Goal: Task Accomplishment & Management: Complete application form

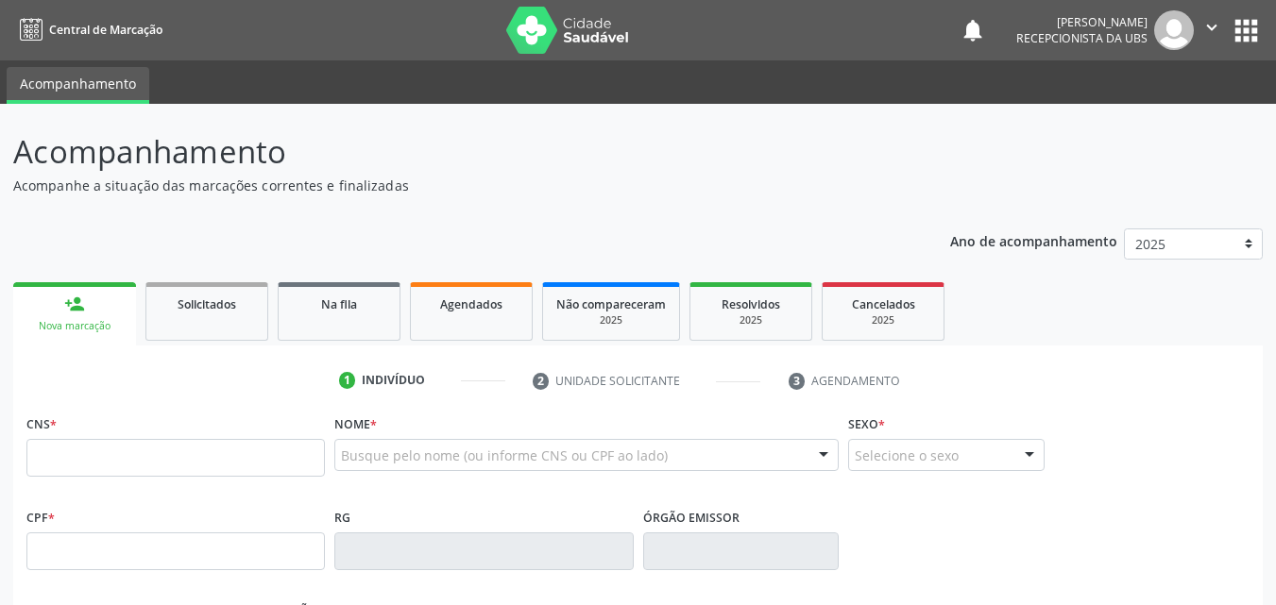
click at [1065, 373] on ul "1 Indivíduo 2 Unidade solicitante 3 Agendamento" at bounding box center [637, 380] width 1249 height 31
click at [484, 301] on span "Agendados" at bounding box center [471, 305] width 62 height 16
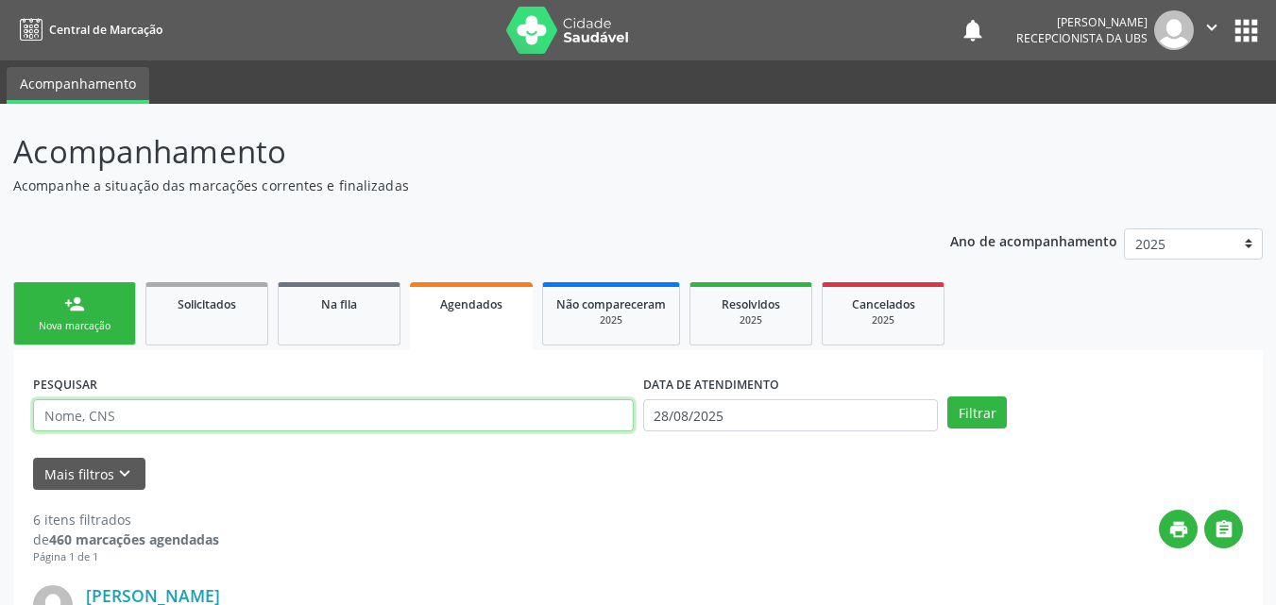
click at [372, 422] on input "text" at bounding box center [333, 415] width 601 height 32
type input "[PERSON_NAME]"
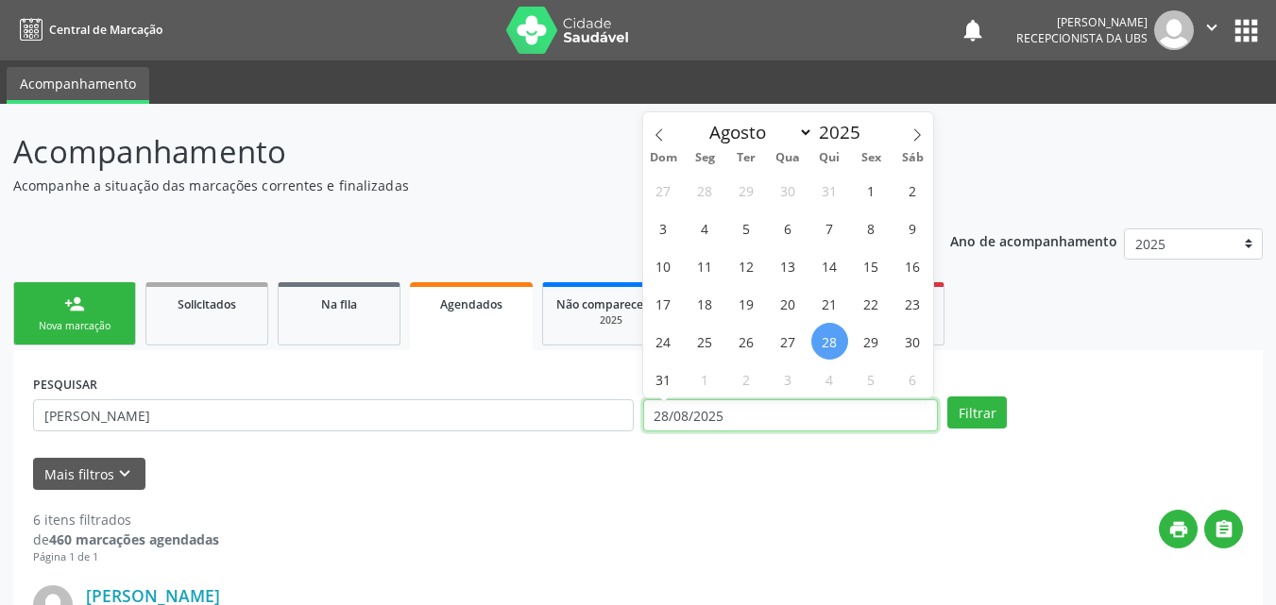
click at [735, 416] on input "28/08/2025" at bounding box center [791, 415] width 296 height 32
click at [915, 133] on icon at bounding box center [916, 134] width 13 height 13
select select "8"
click at [782, 195] on span "3" at bounding box center [788, 190] width 37 height 37
type input "03/09/2025"
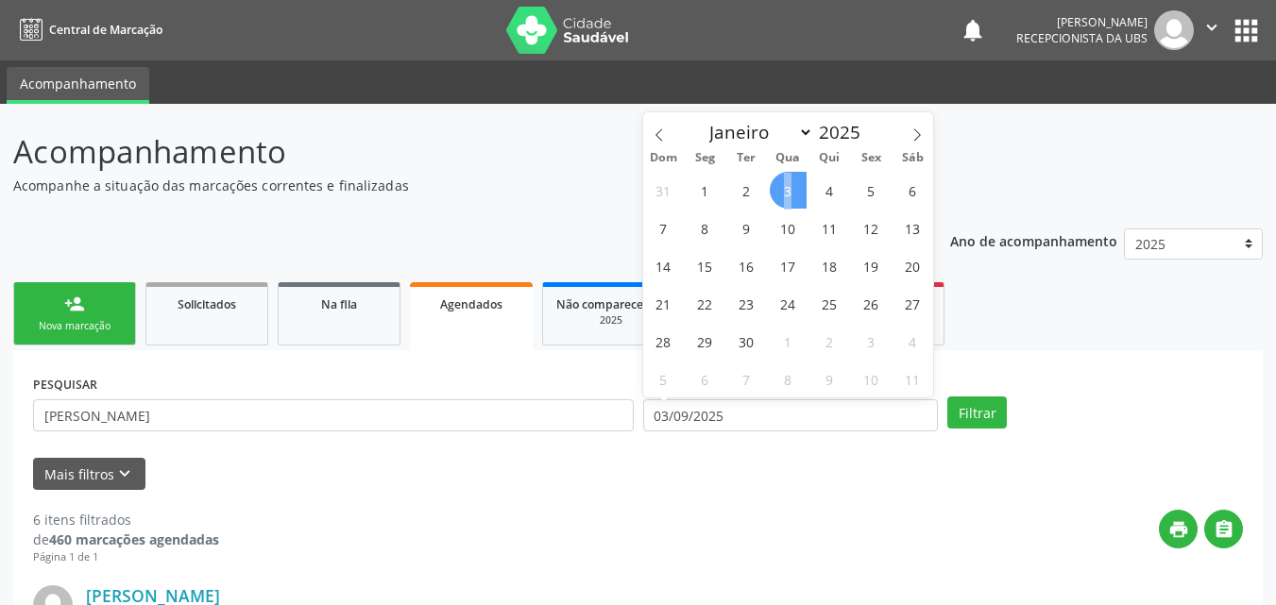
click at [782, 195] on span "3" at bounding box center [788, 190] width 37 height 37
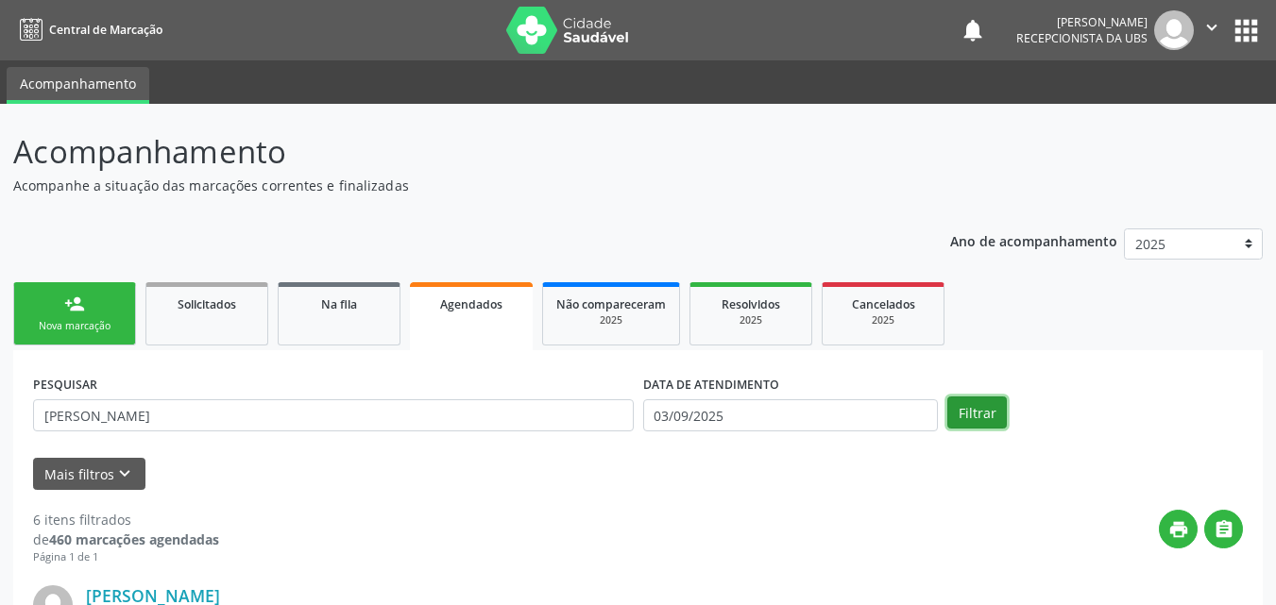
click at [965, 421] on button "Filtrar" at bounding box center [976, 413] width 59 height 32
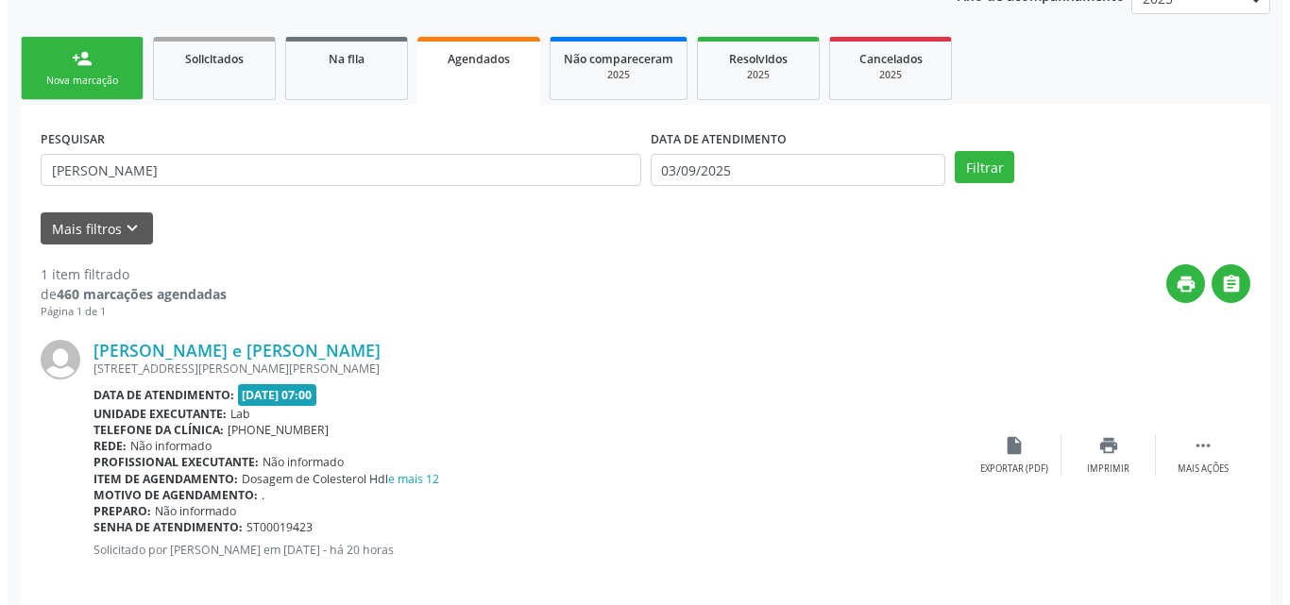
scroll to position [264, 0]
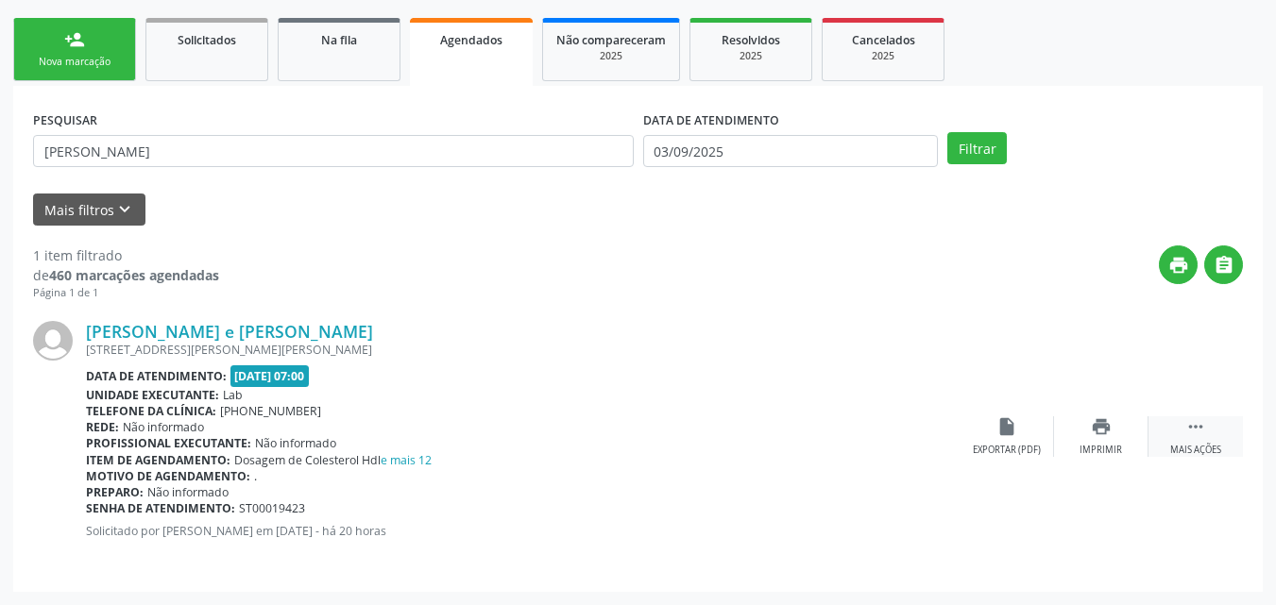
click at [1208, 439] on div " Mais ações" at bounding box center [1195, 436] width 94 height 41
click at [1006, 429] on icon "cancel" at bounding box center [1006, 426] width 21 height 21
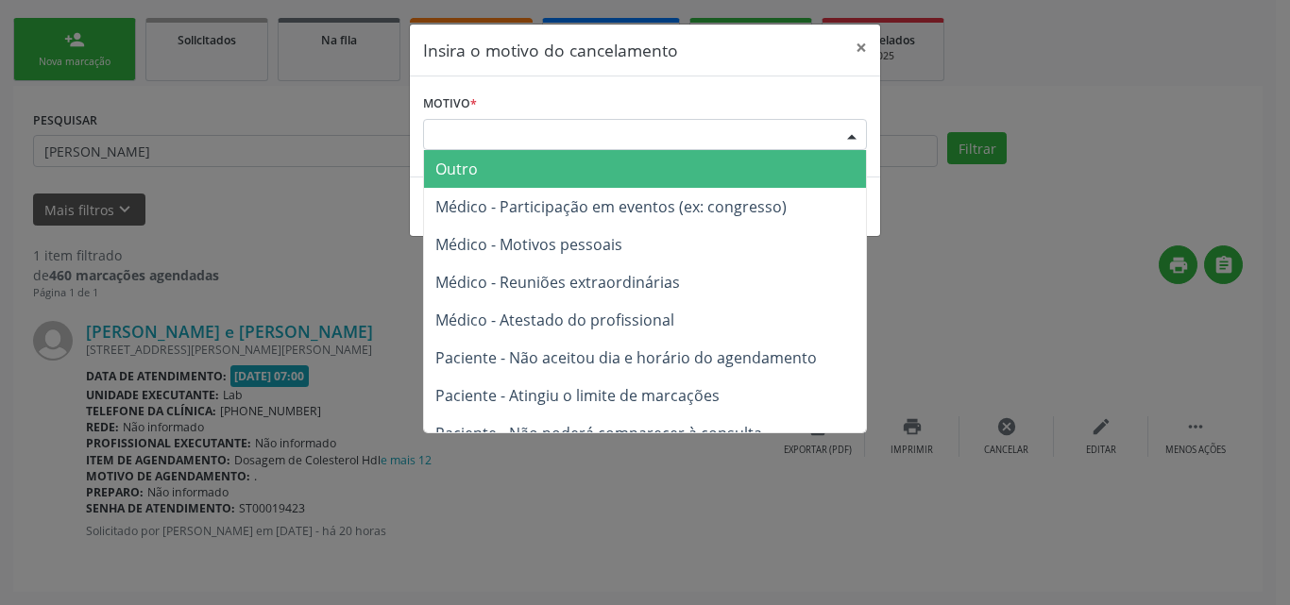
click at [815, 127] on div "Escolha o motivo" at bounding box center [645, 135] width 444 height 32
click at [769, 177] on span "Outro" at bounding box center [645, 169] width 442 height 38
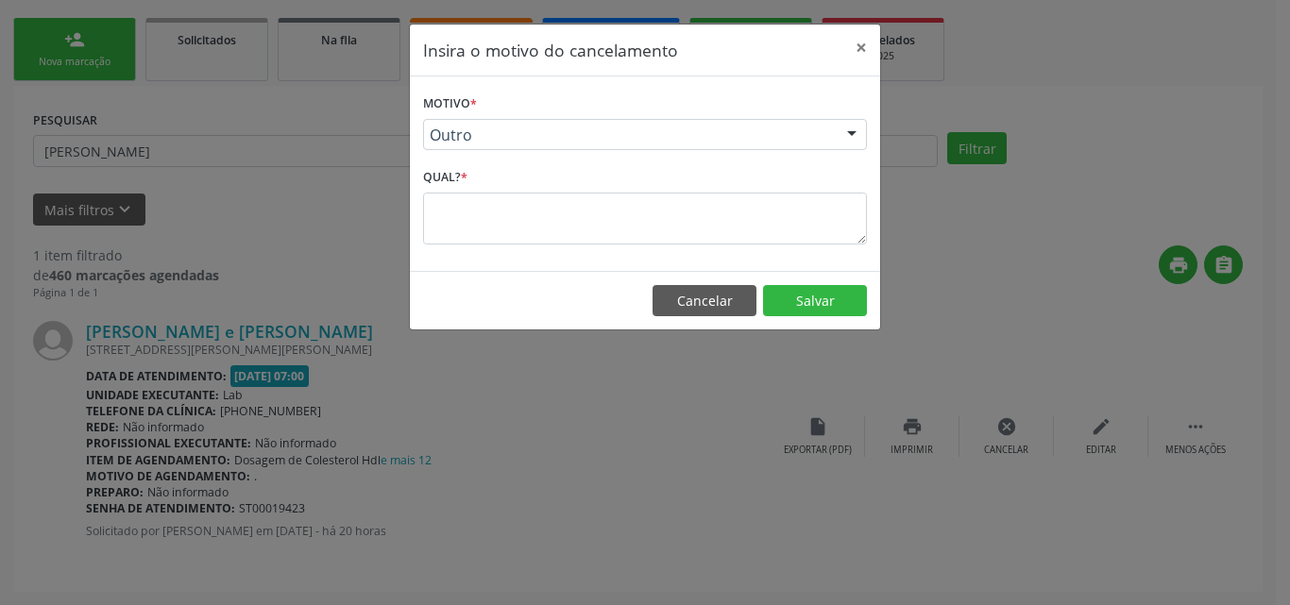
click at [796, 252] on div "Motivo * Outro Outro Médico - Participação em eventos (ex: congresso) Médico - …" at bounding box center [645, 173] width 470 height 195
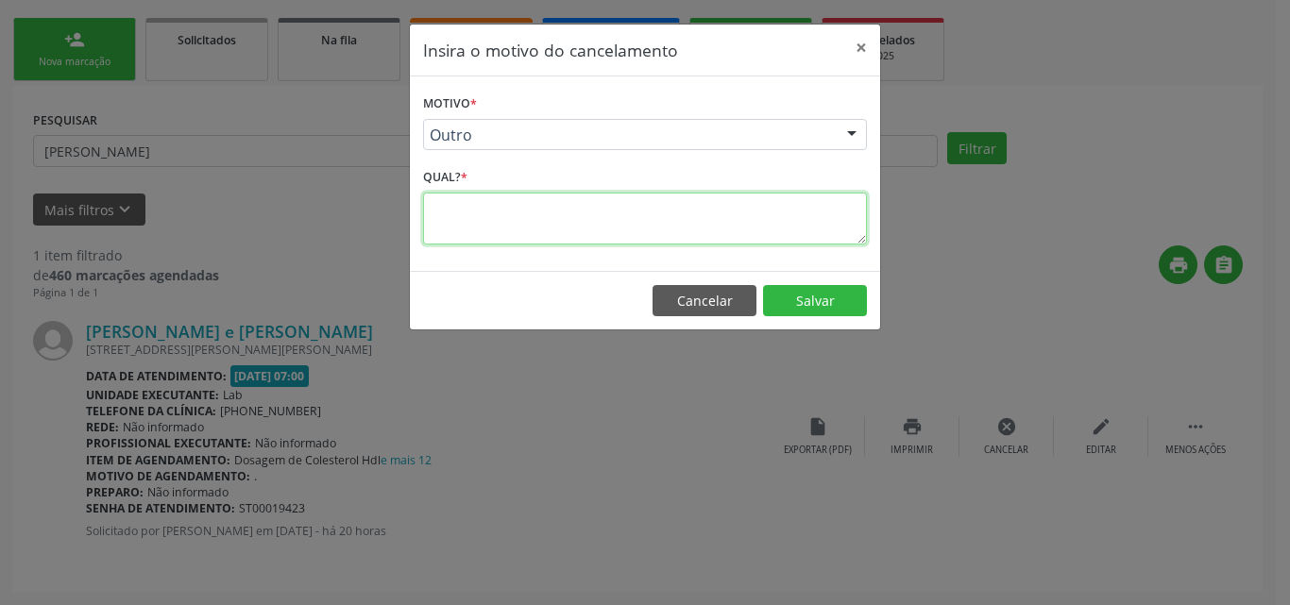
click at [792, 227] on textarea at bounding box center [645, 219] width 444 height 52
type textarea "."
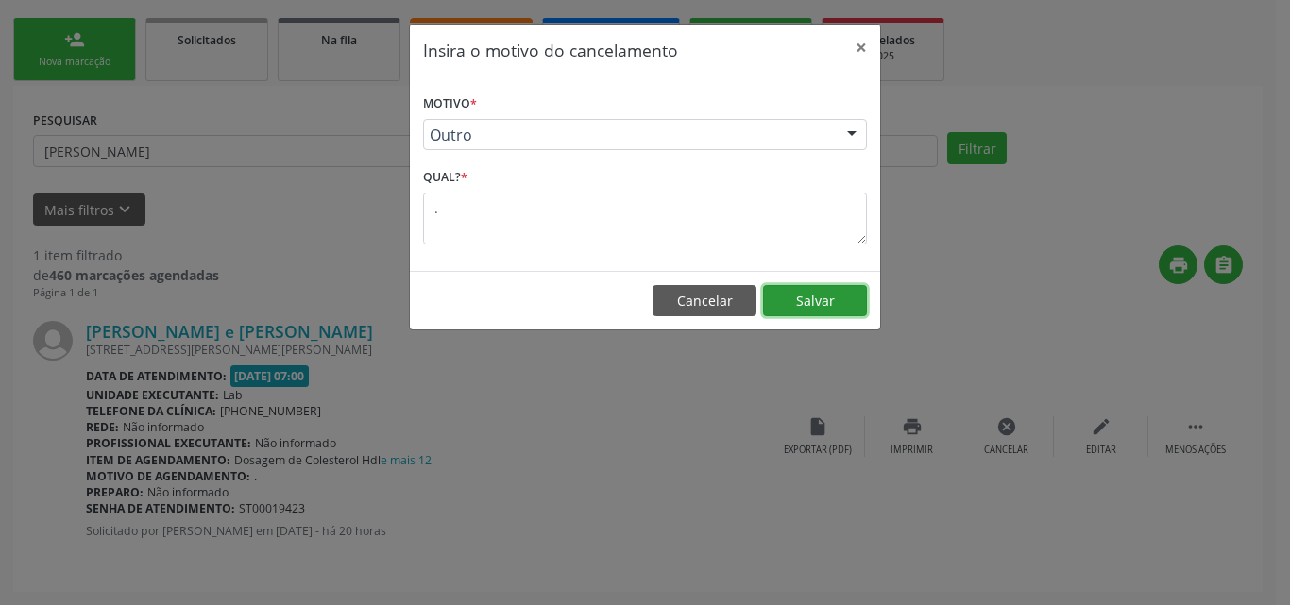
click at [829, 297] on button "Salvar" at bounding box center [815, 301] width 104 height 32
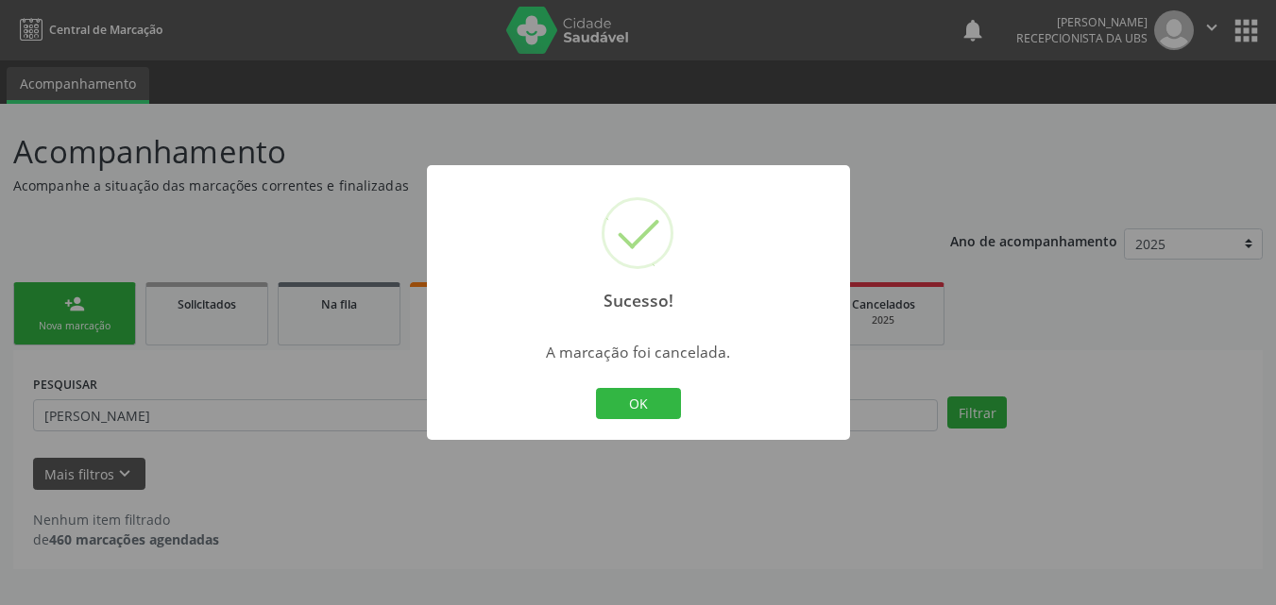
scroll to position [0, 0]
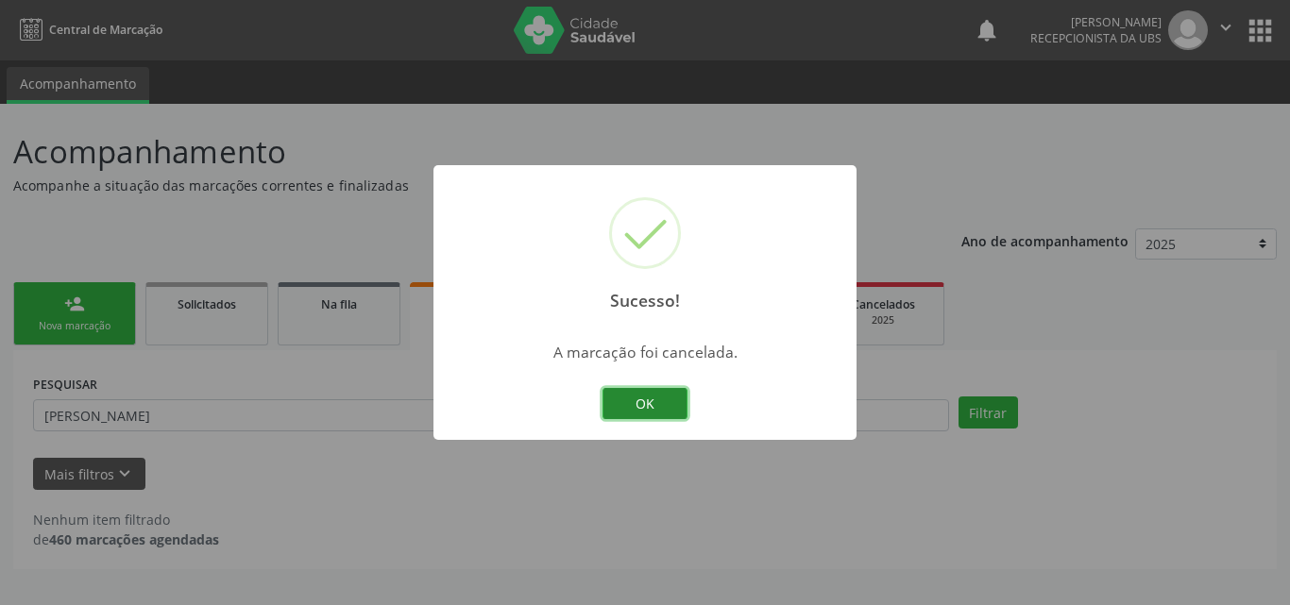
click at [680, 409] on button "OK" at bounding box center [645, 404] width 85 height 32
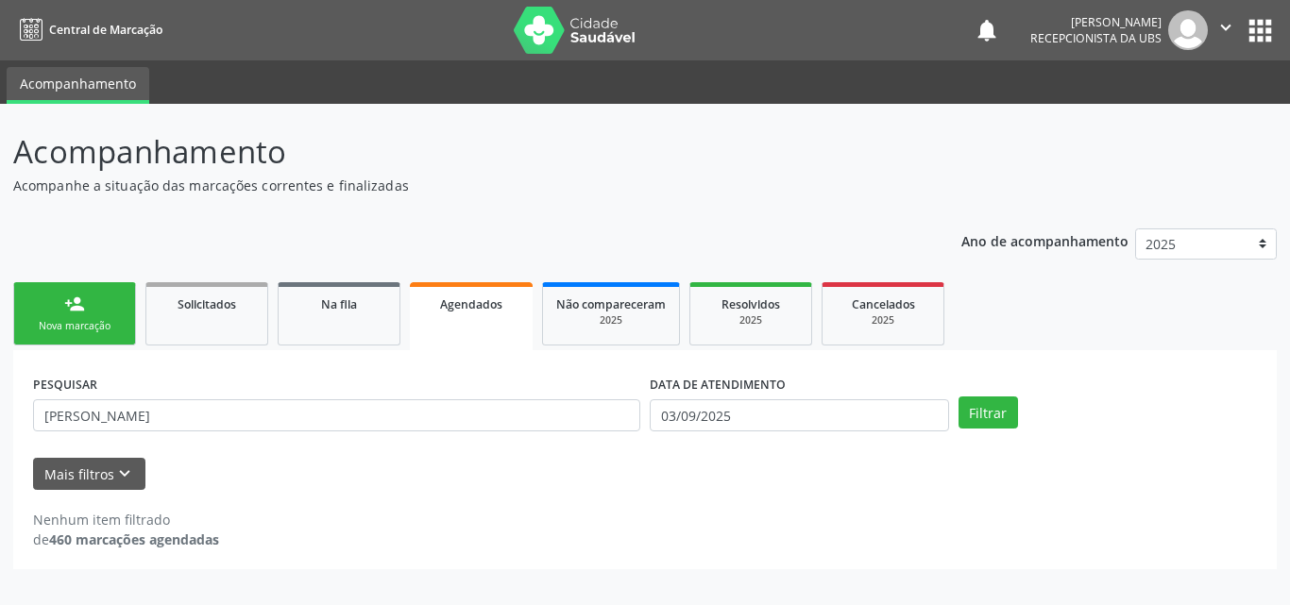
click at [77, 304] on div "person_add" at bounding box center [74, 304] width 21 height 21
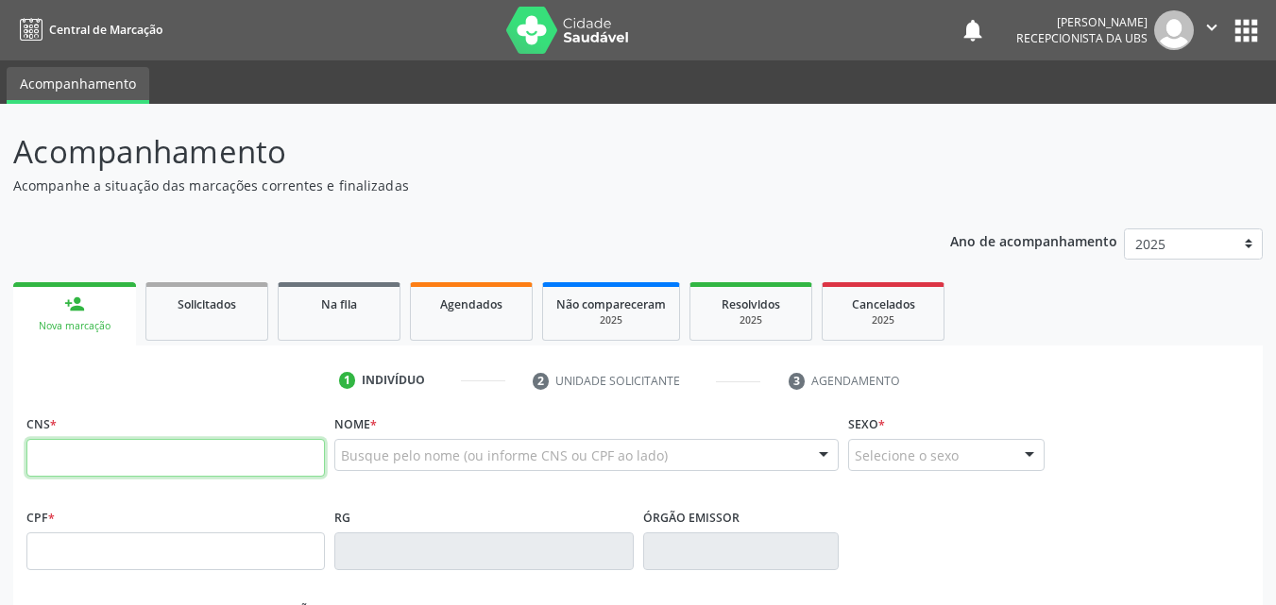
click at [224, 470] on input "text" at bounding box center [175, 458] width 298 height 38
type input "701 8062 9666 5976"
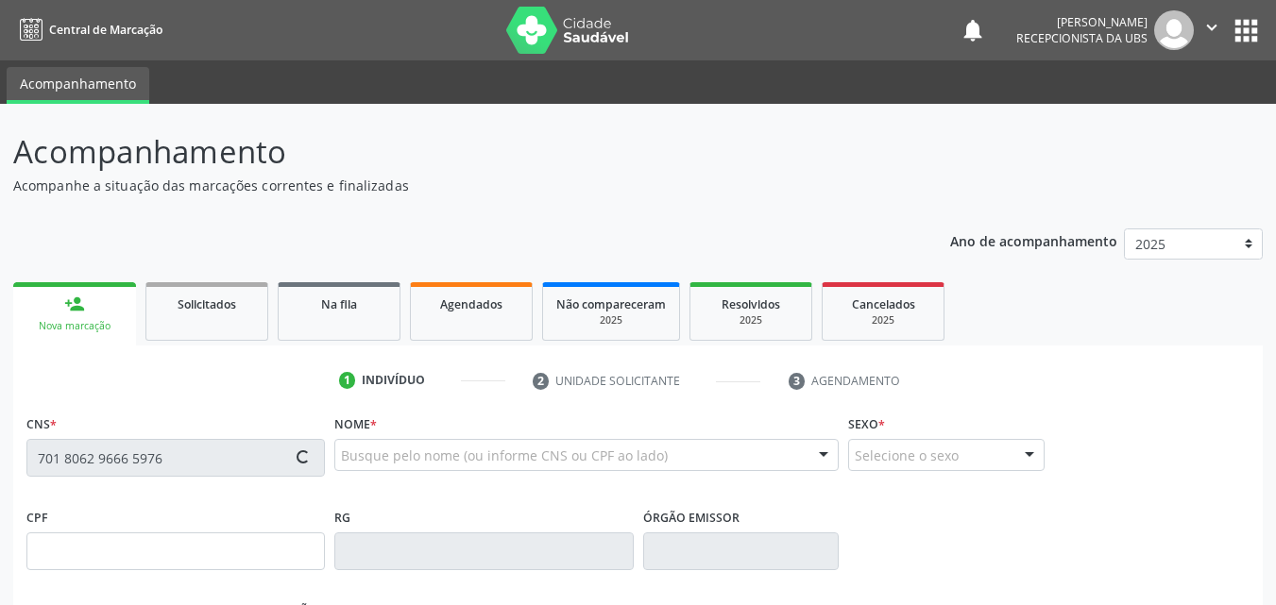
type input "097.982.134-75"
type input "[DATE]"
type input "[PERSON_NAME]"
type input "[PHONE_NUMBER]"
type input "32"
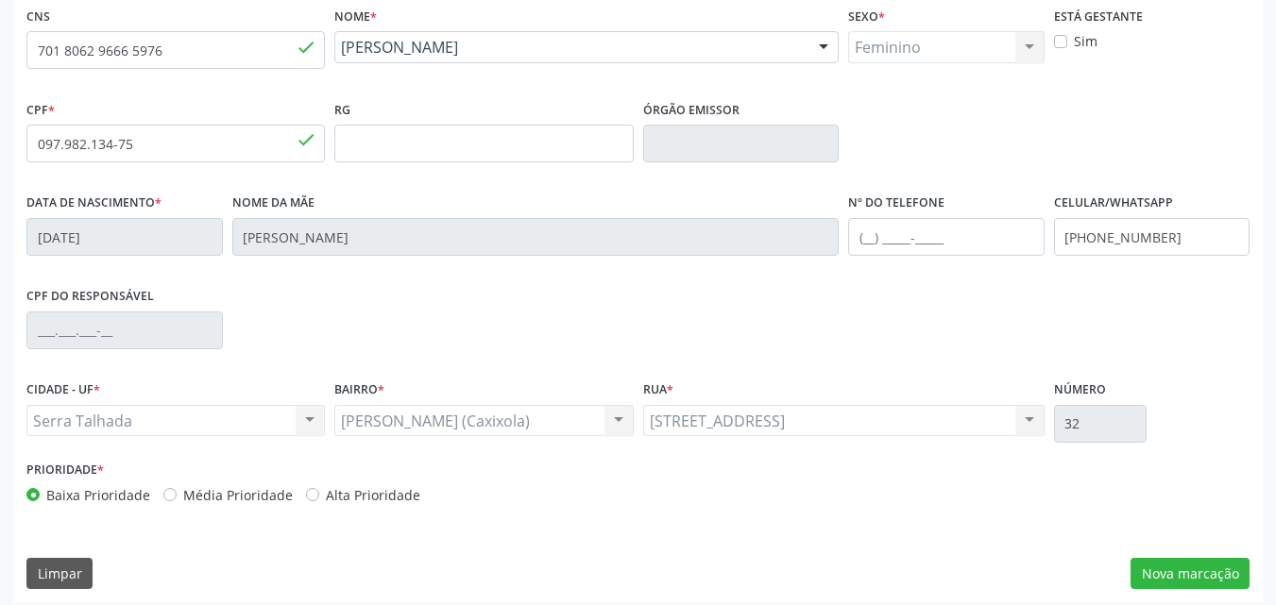
scroll to position [418, 0]
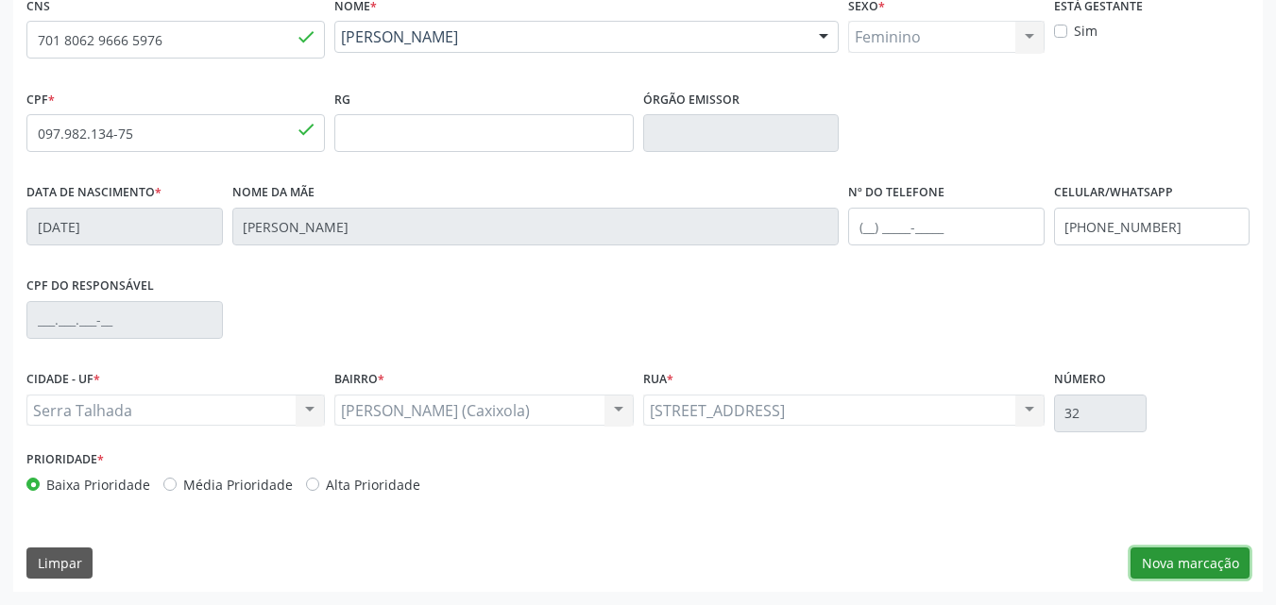
click at [1190, 558] on button "Nova marcação" at bounding box center [1189, 564] width 119 height 32
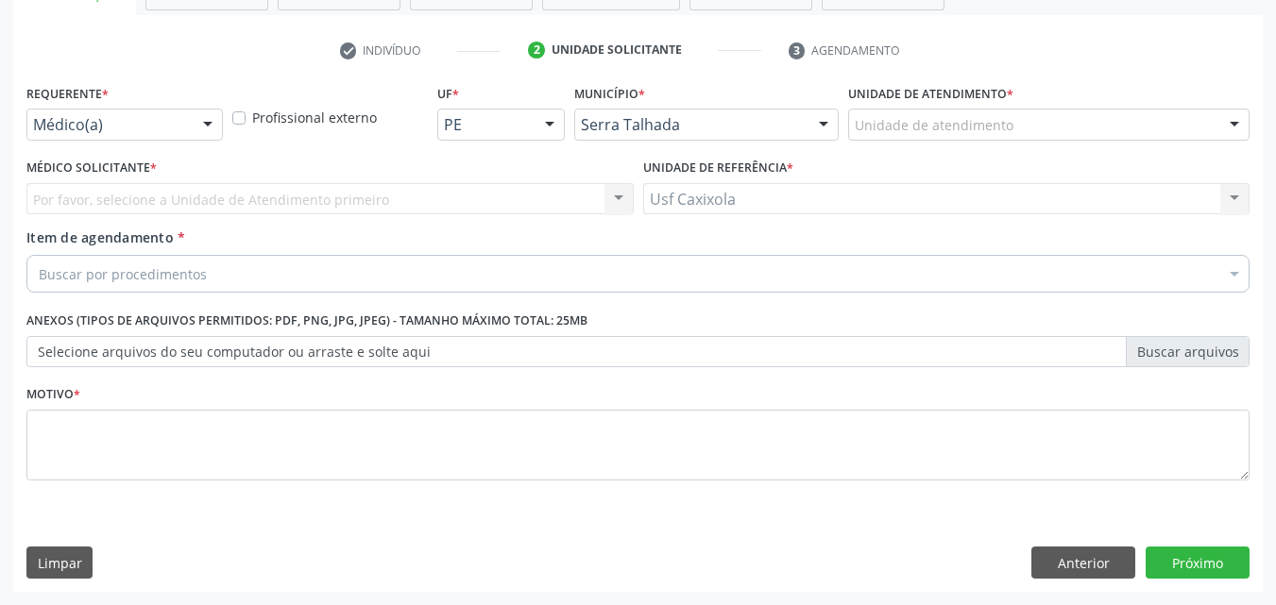
scroll to position [331, 0]
click at [203, 119] on div at bounding box center [208, 126] width 28 height 32
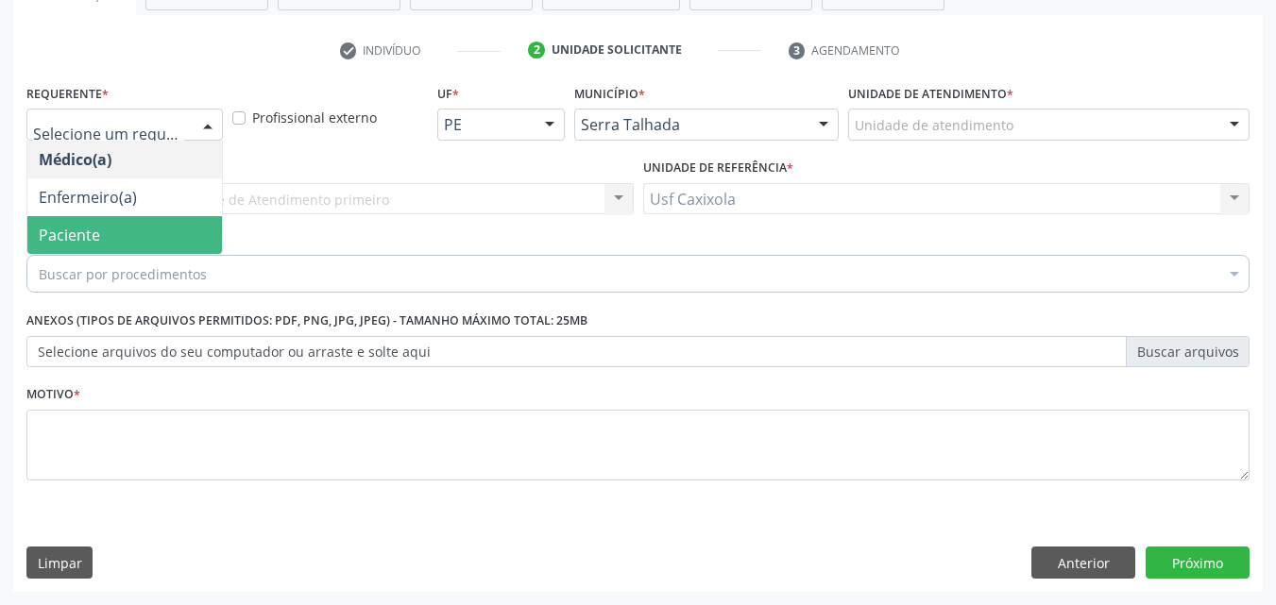
click at [162, 231] on span "Paciente" at bounding box center [124, 235] width 195 height 38
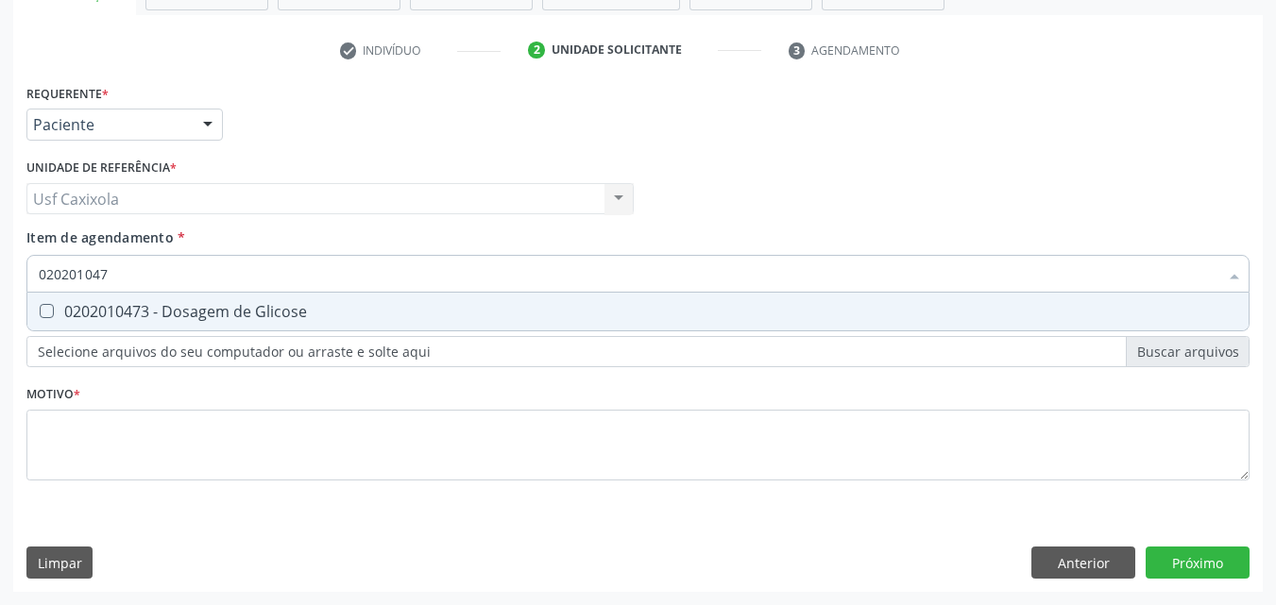
type input "0202010473"
click at [191, 312] on div "0202010473 - Dosagem de Glicose" at bounding box center [638, 311] width 1198 height 15
checkbox Glicose "true"
drag, startPoint x: 117, startPoint y: 283, endPoint x: 11, endPoint y: 286, distance: 105.8
click at [11, 286] on div "Acompanhamento Acompanhe a situação das marcações correntes e finalizadas Relat…" at bounding box center [638, 189] width 1276 height 832
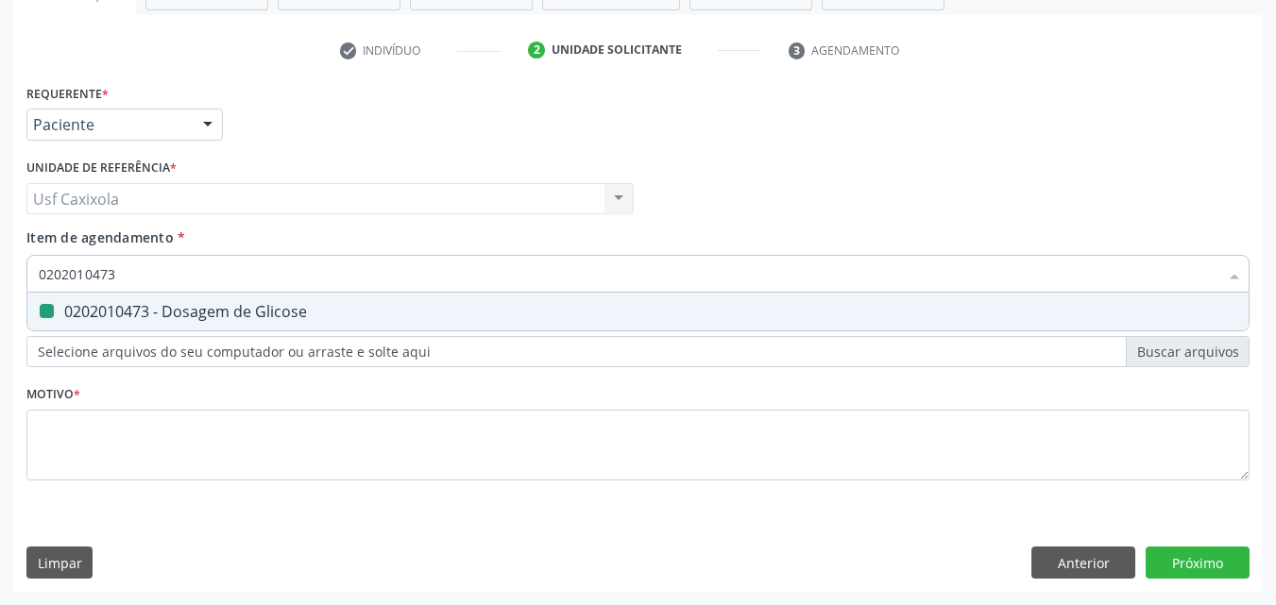
type input "0"
checkbox Glicose "false"
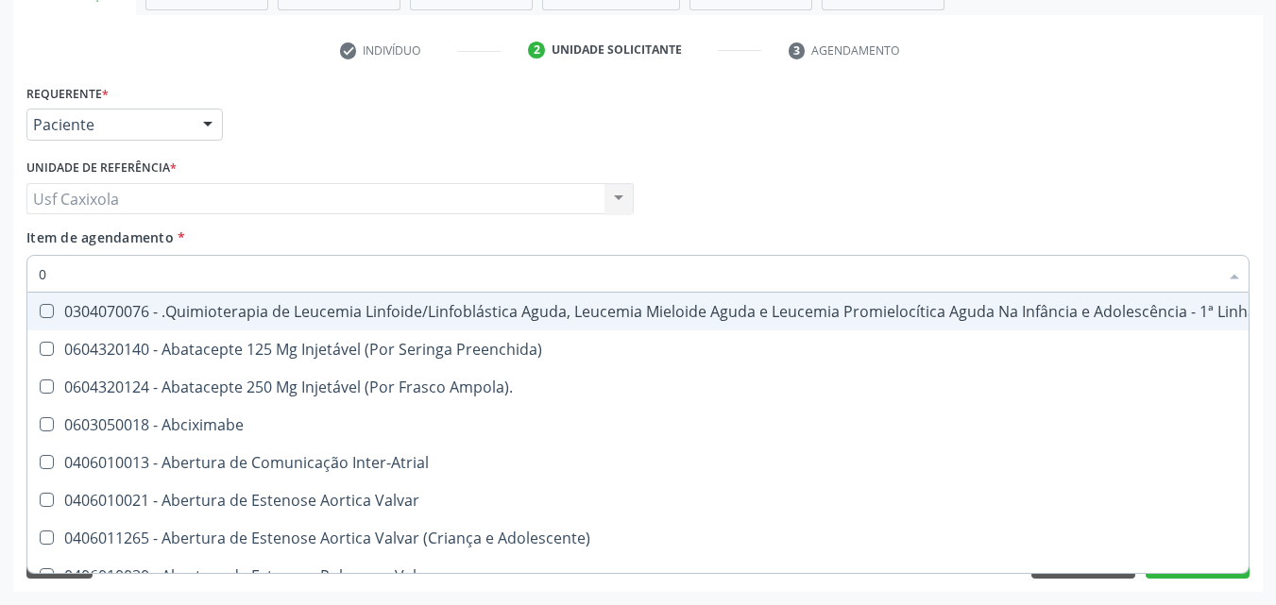
type input "02"
checkbox Bilateral "true"
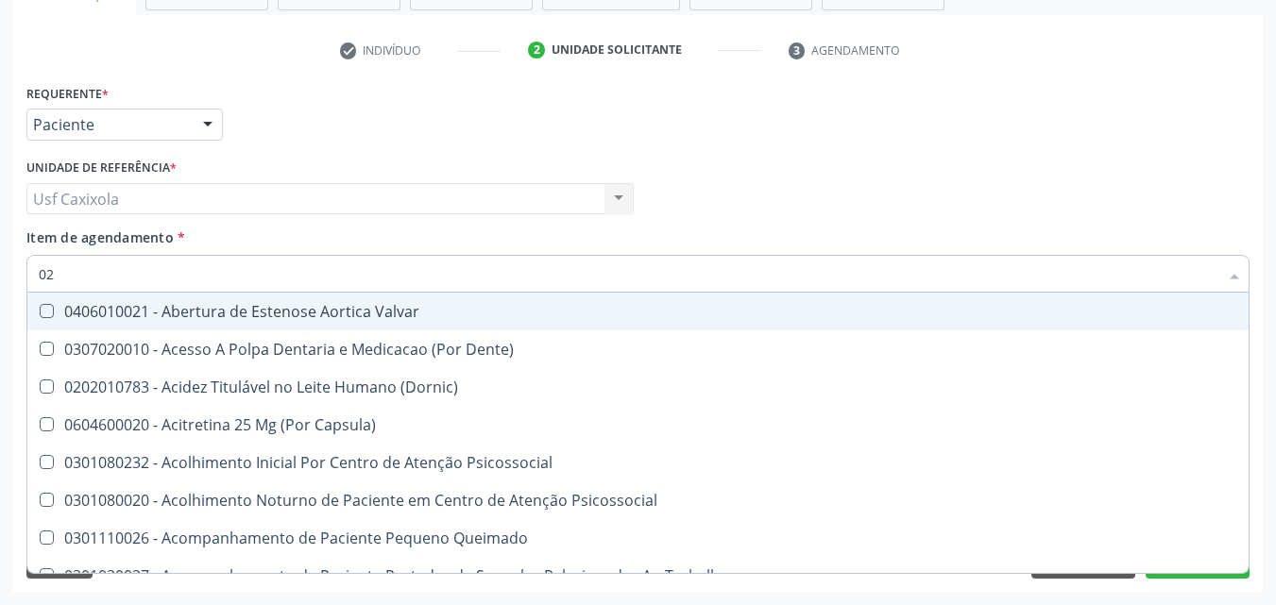
type input "020"
checkbox \(Qualitativo\) "true"
checkbox Glicose "false"
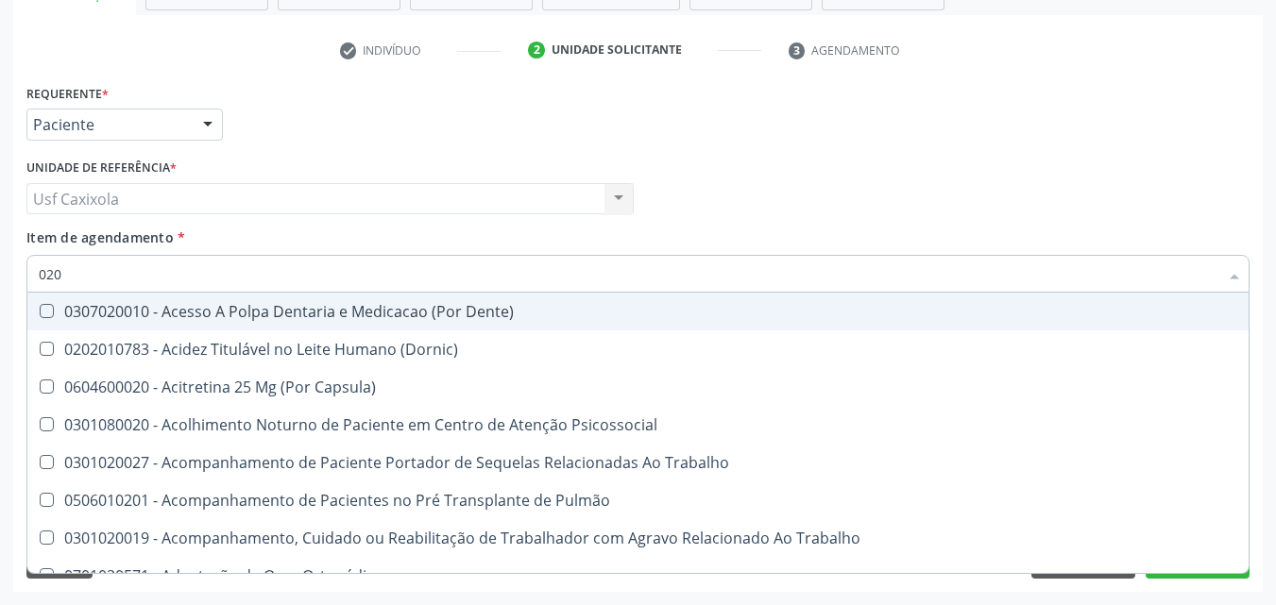
type input "0202"
checkbox Laser "true"
checkbox Glicose "false"
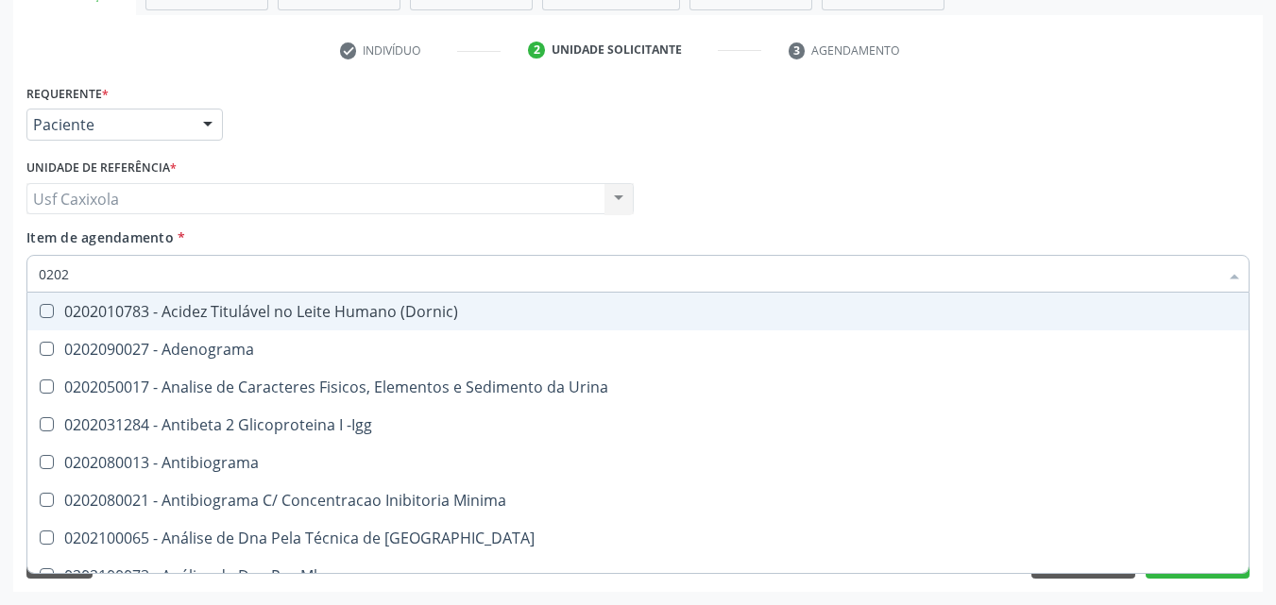
type input "02020"
checkbox Xi "true"
checkbox Glicose "false"
type input "020201"
checkbox T3 "true"
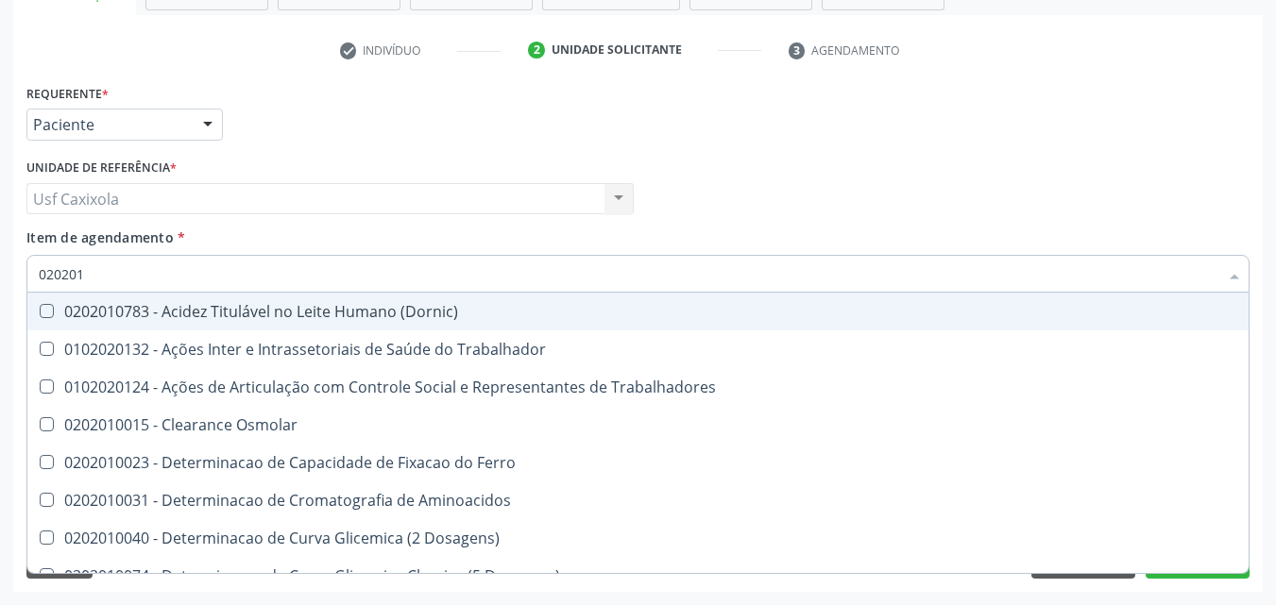
type input "0202010"
checkbox II "true"
checkbox Glicose "false"
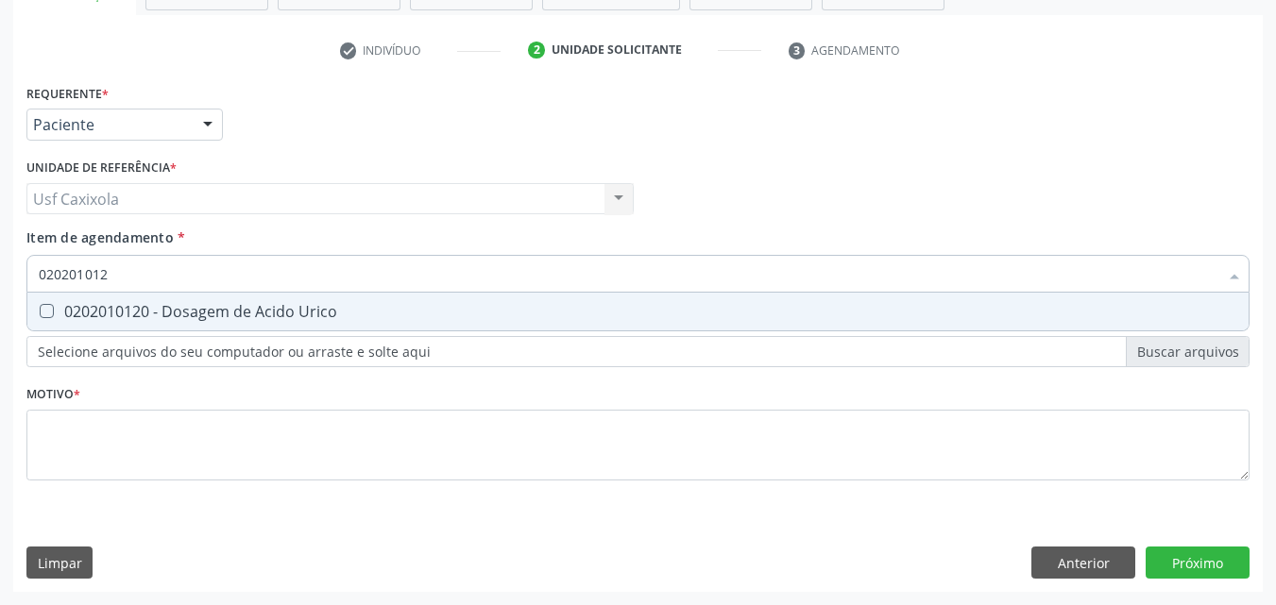
type input "0202010120"
click at [99, 307] on div "0202010120 - Dosagem de Acido Urico" at bounding box center [638, 311] width 1198 height 15
checkbox Urico "true"
drag, startPoint x: 144, startPoint y: 277, endPoint x: 34, endPoint y: 282, distance: 110.6
click at [34, 282] on div "0202010120" at bounding box center [637, 274] width 1223 height 38
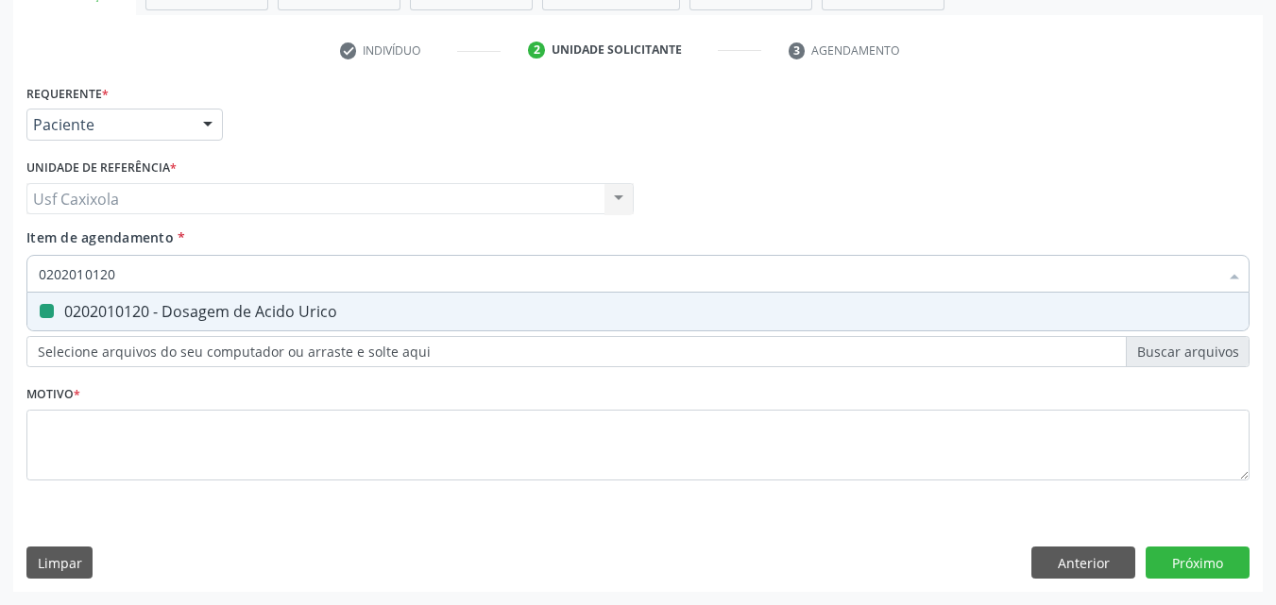
type input "0"
checkbox Urico "false"
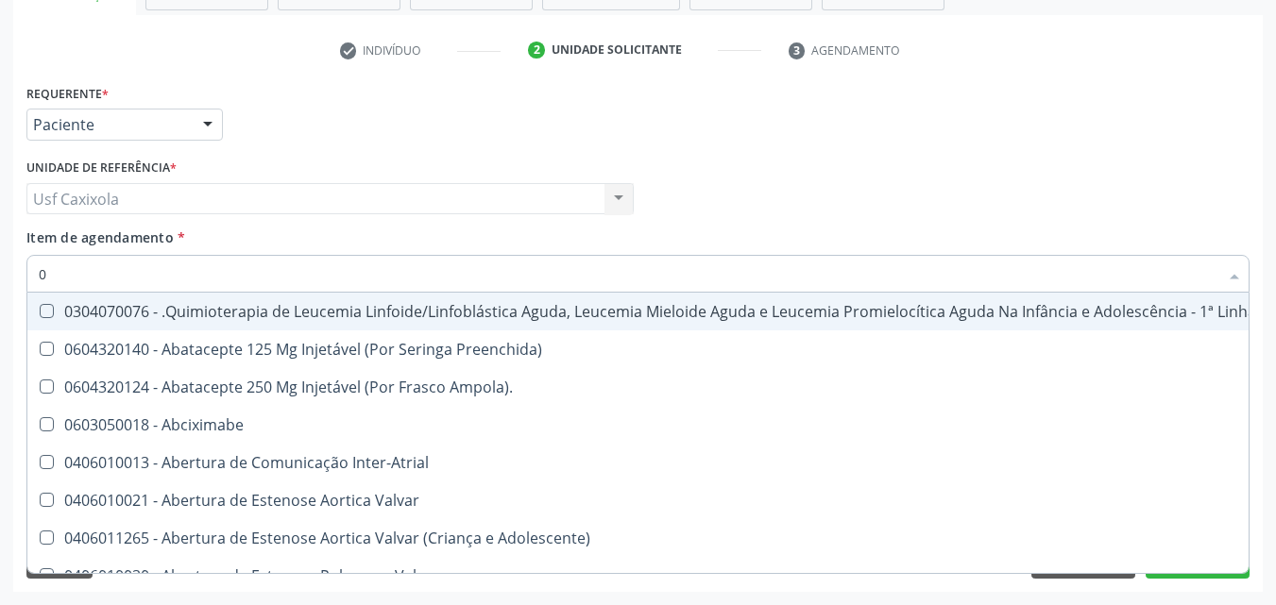
type input "02"
checkbox Hemodialise "true"
checkbox Bilateral "true"
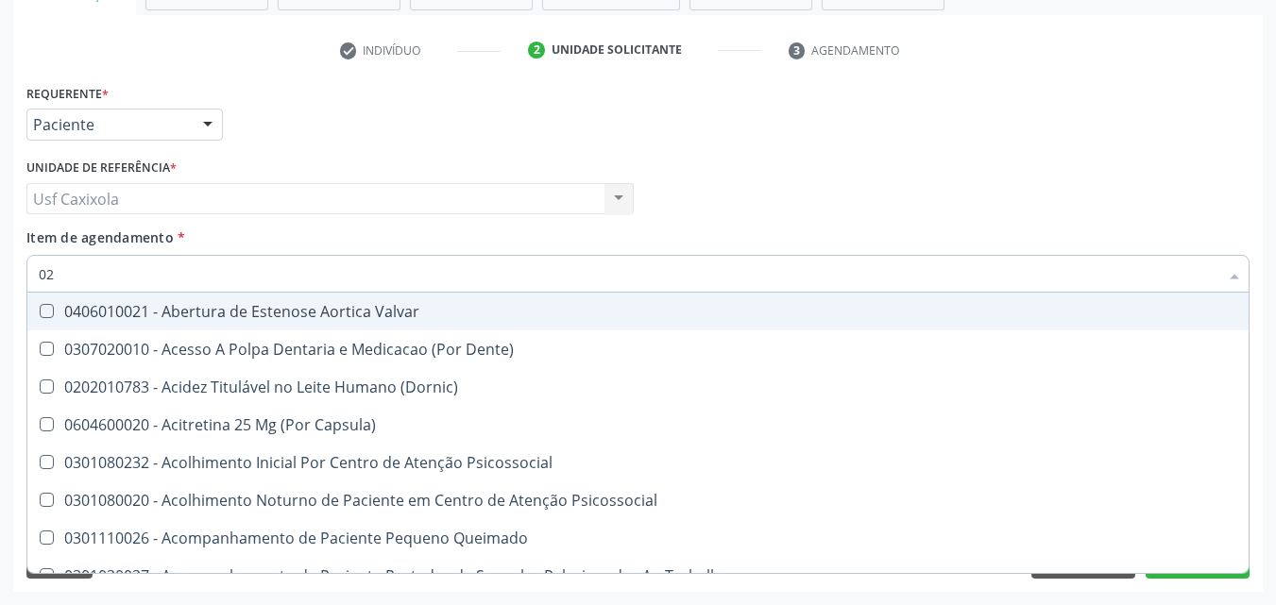
type input "020"
checkbox Intra-Aortico "true"
checkbox \(Qualitativo\) "true"
checkbox Urico "false"
checkbox Glicose "false"
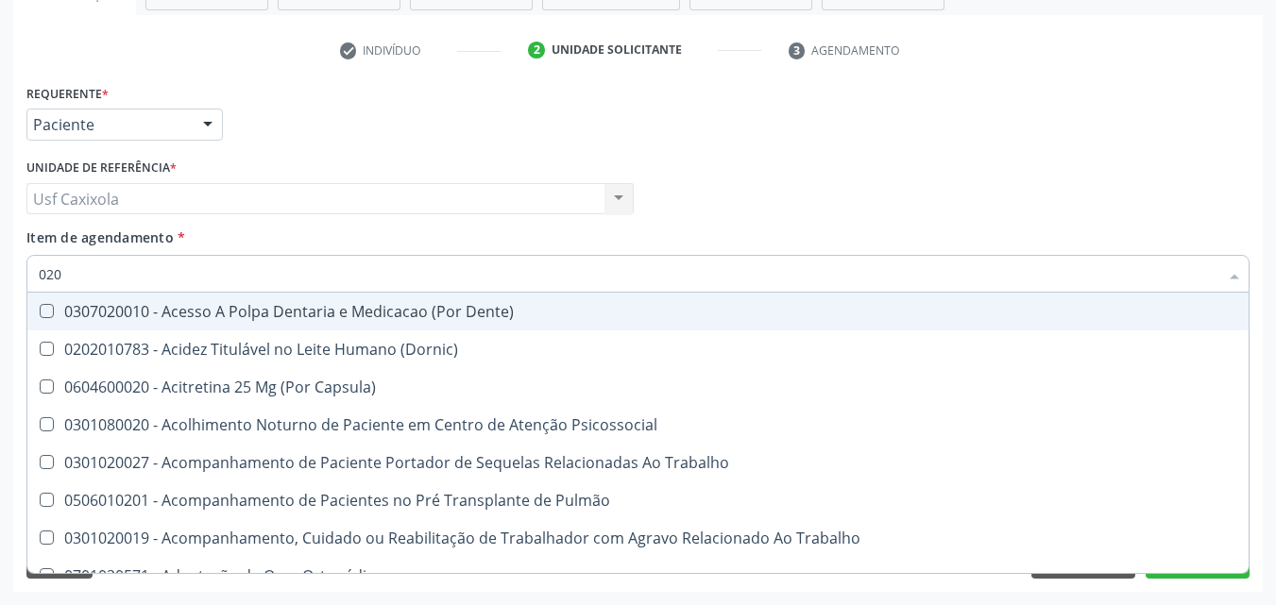
type input "0202"
checkbox População "true"
checkbox Laser "true"
checkbox Urico "false"
checkbox Glicose "false"
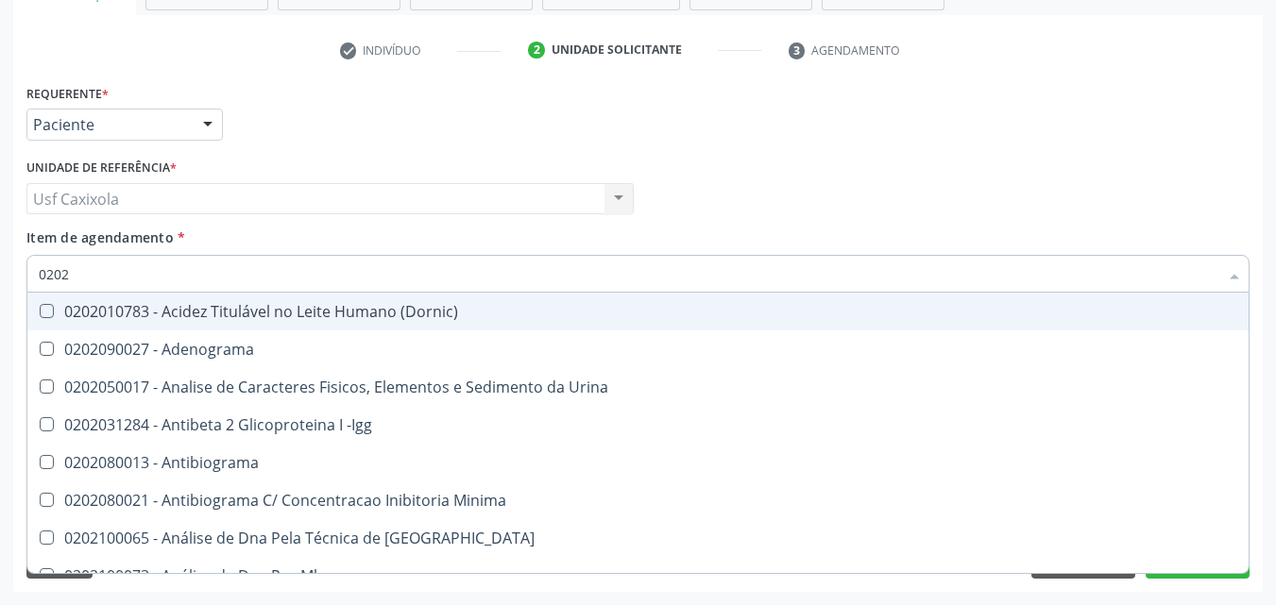
type input "02020"
checkbox Organicos "true"
checkbox Urico "false"
checkbox Xi "true"
checkbox Glicose "false"
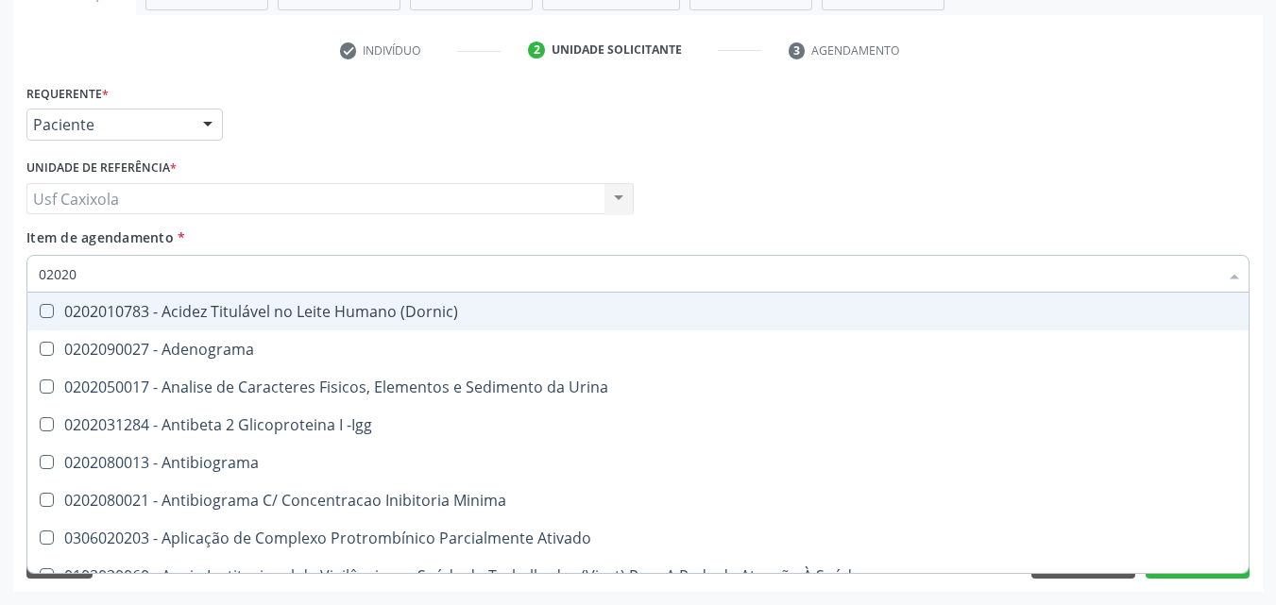
type input "020201"
checkbox Osmolar "true"
checkbox T3 "true"
checkbox Urico "false"
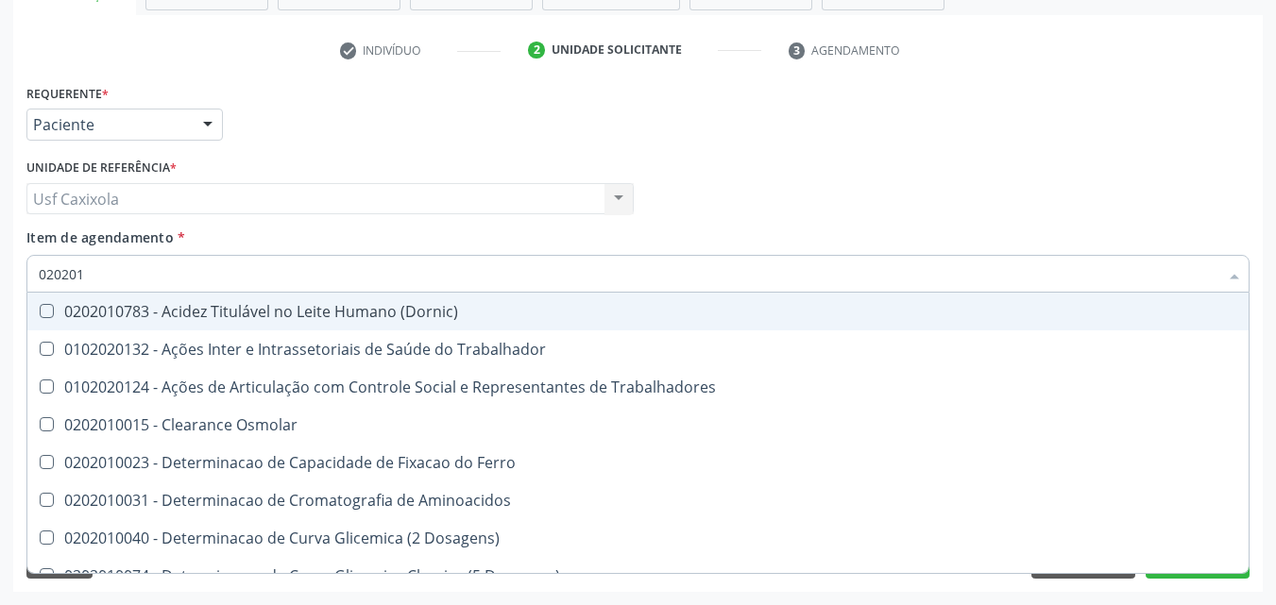
type input "0202010"
checkbox Ativada\) "true"
checkbox Urico "false"
checkbox II "true"
checkbox Glicose "false"
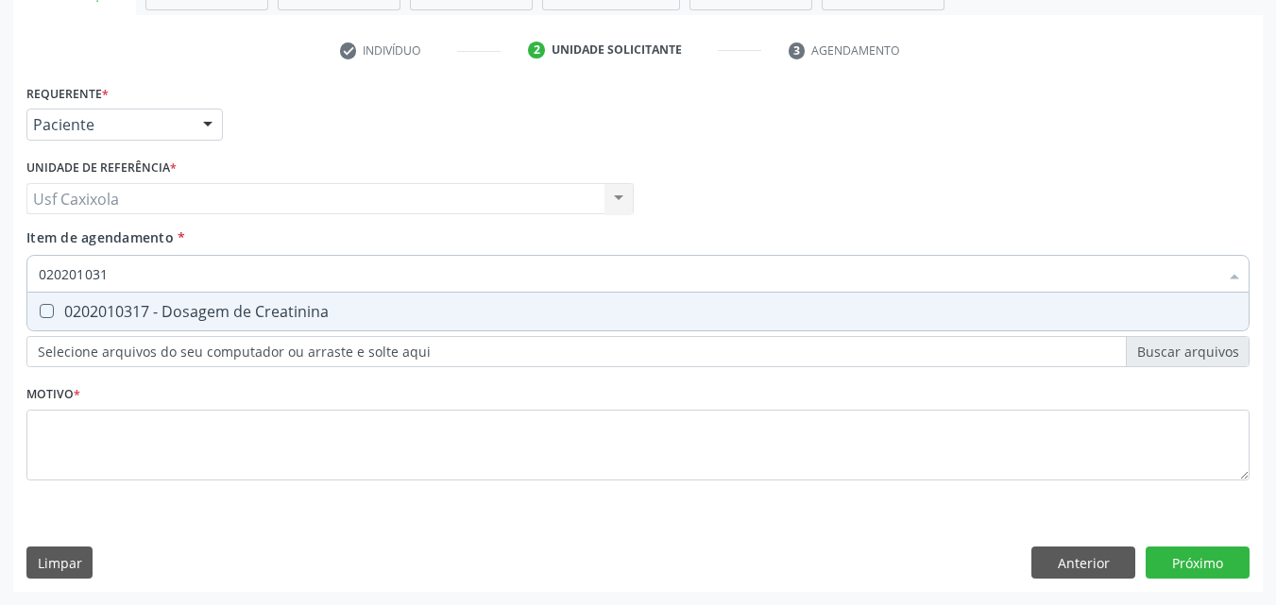
type input "0202010317"
click at [82, 305] on div "0202010317 - Dosagem de Creatinina" at bounding box center [638, 311] width 1198 height 15
checkbox Creatinina "true"
drag, startPoint x: 116, startPoint y: 287, endPoint x: 25, endPoint y: 302, distance: 91.9
click at [25, 302] on div "Requerente * Paciente Médico(a) Enfermeiro(a) Paciente Nenhum resultado encontr…" at bounding box center [637, 335] width 1249 height 513
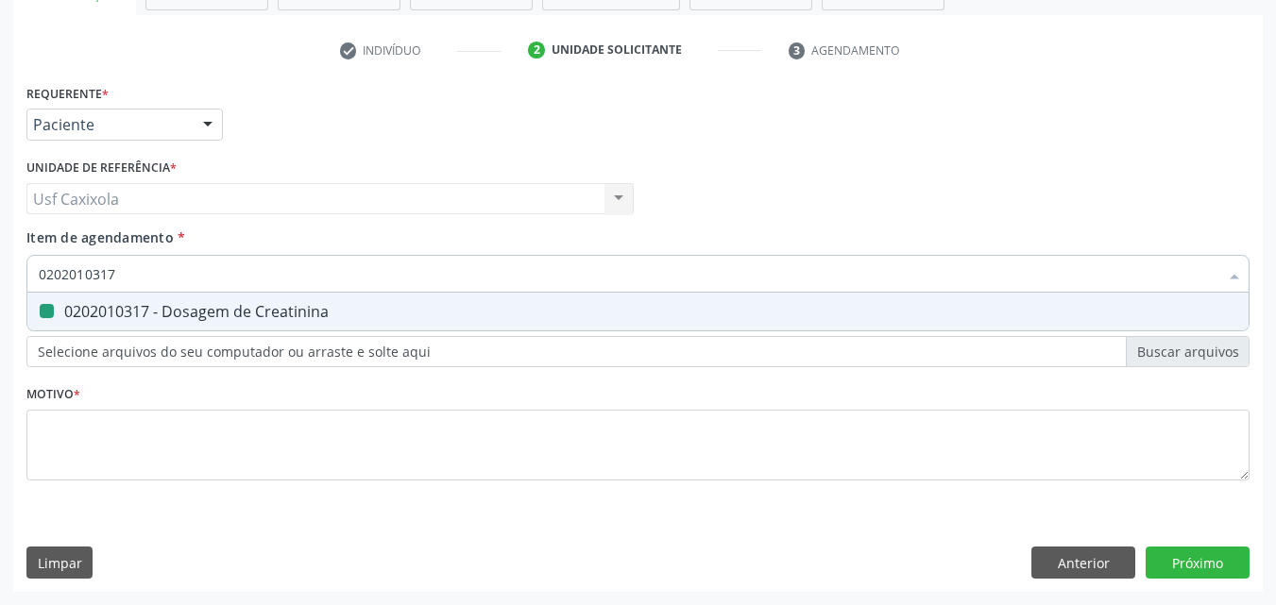
type input "0"
checkbox Creatinina "false"
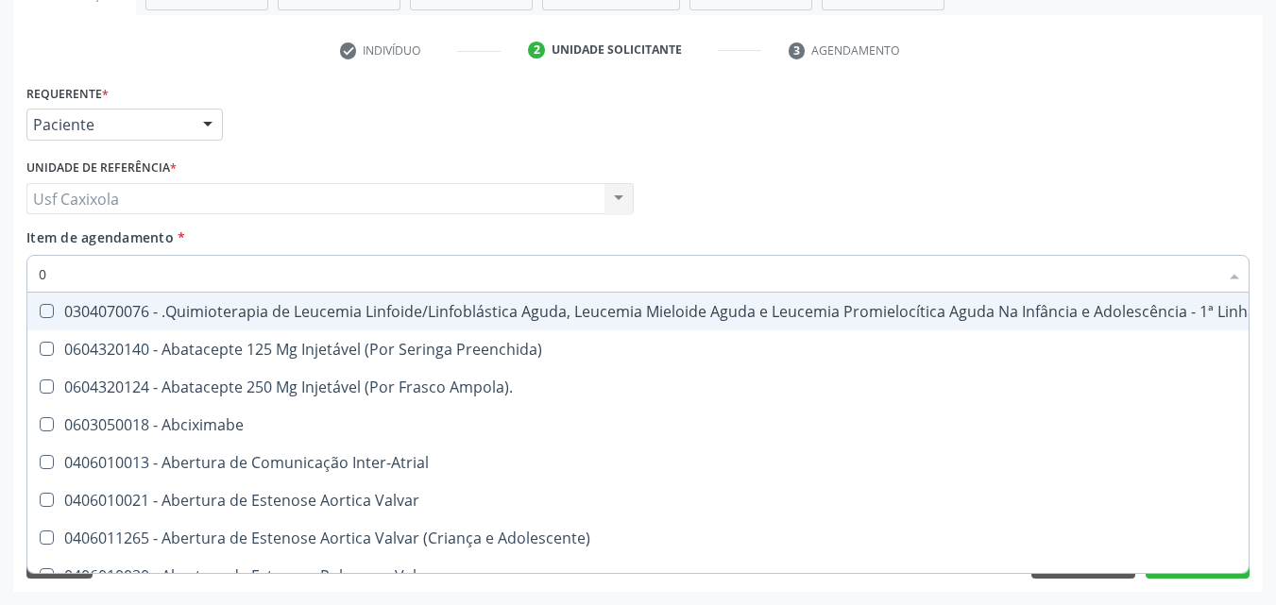
type input "02"
checkbox Hemodialise "true"
checkbox Meckel "true"
checkbox Bilateral "true"
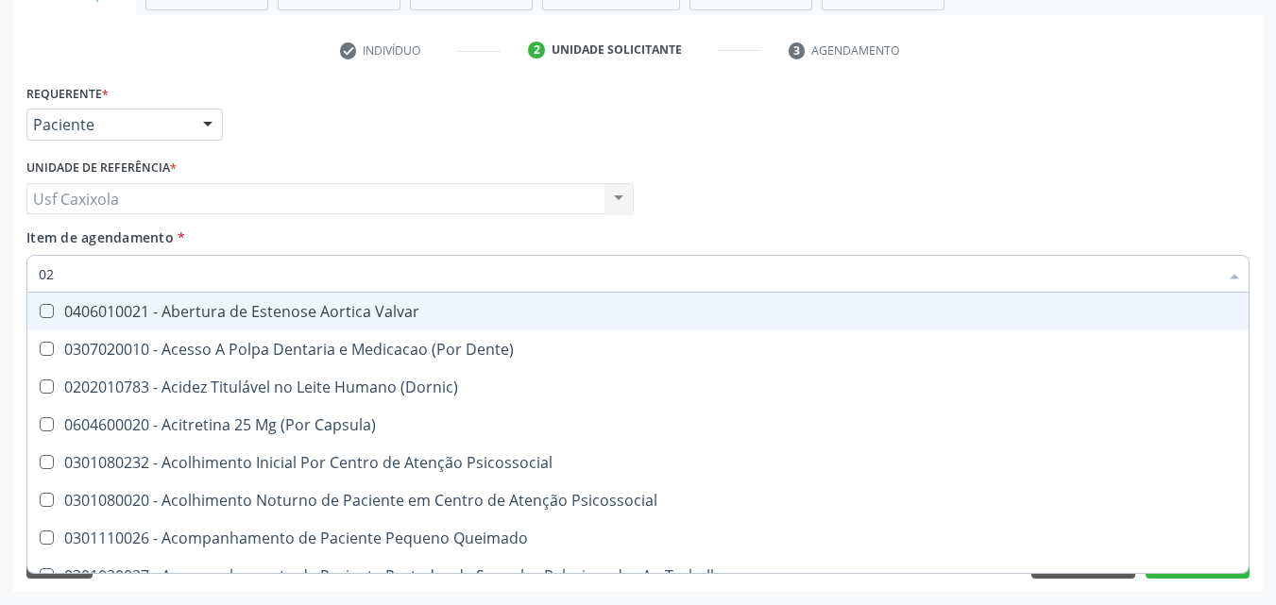
type input "020"
checkbox Intra-Aortico "true"
checkbox Complementar\) "true"
checkbox \(Qualitativo\) "true"
checkbox Urico "false"
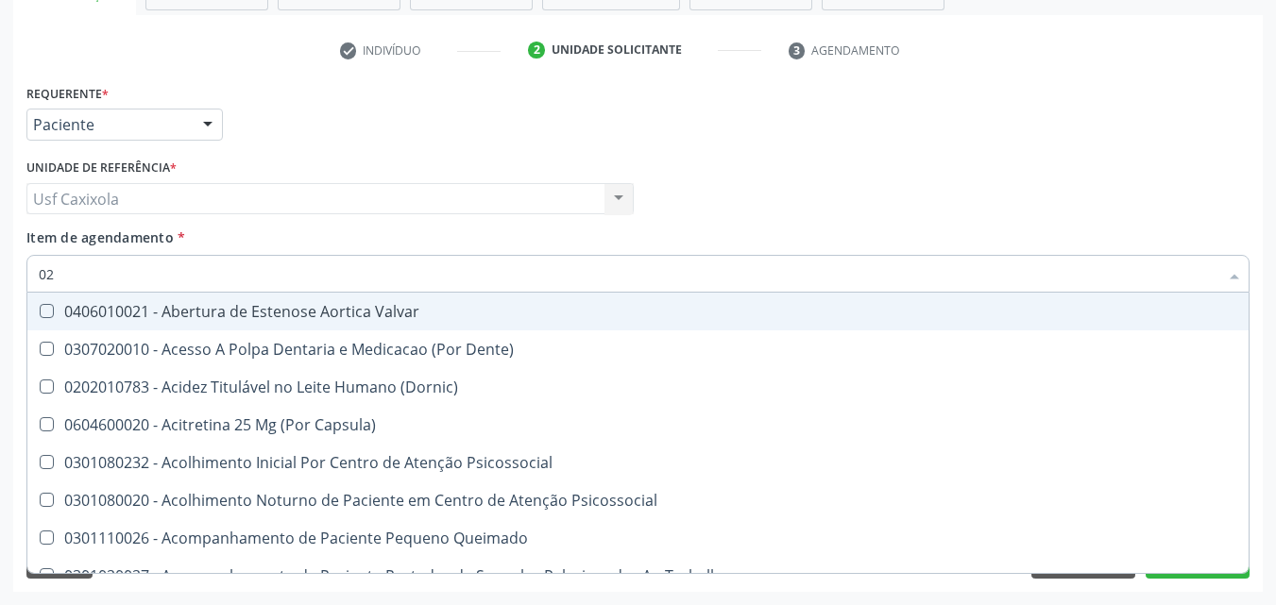
checkbox Creatinina "false"
checkbox Glicose "false"
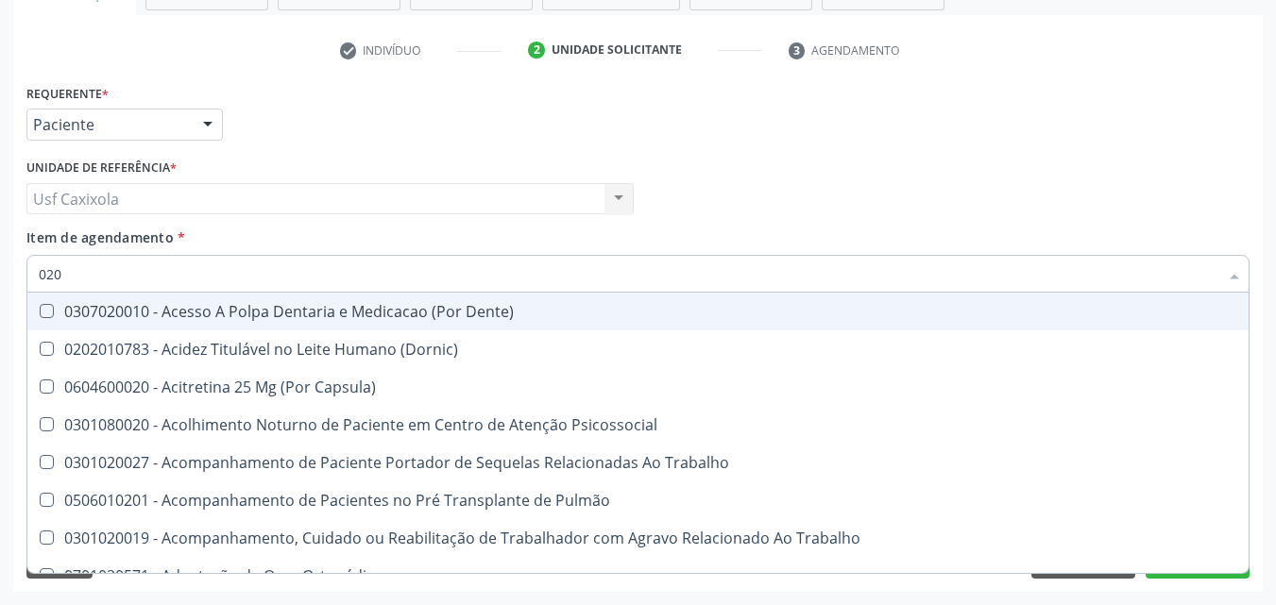
type input "0202"
checkbox População "true"
checkbox Ossea "true"
checkbox Laser "true"
checkbox Urico "false"
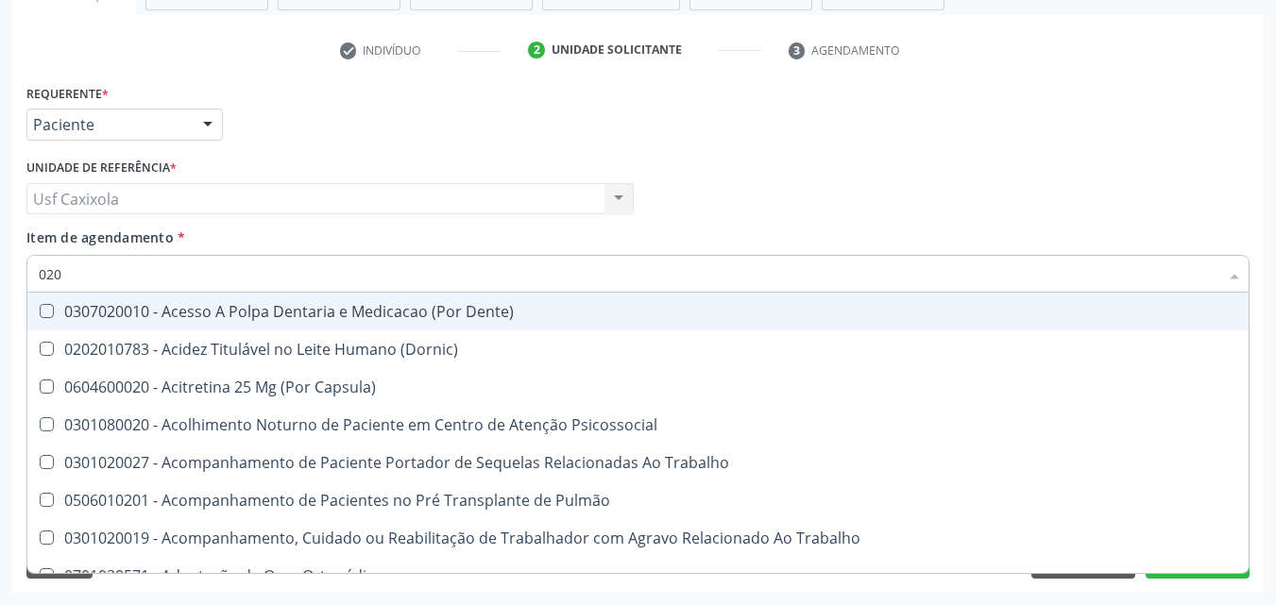
checkbox Creatinina "false"
checkbox Glicose "false"
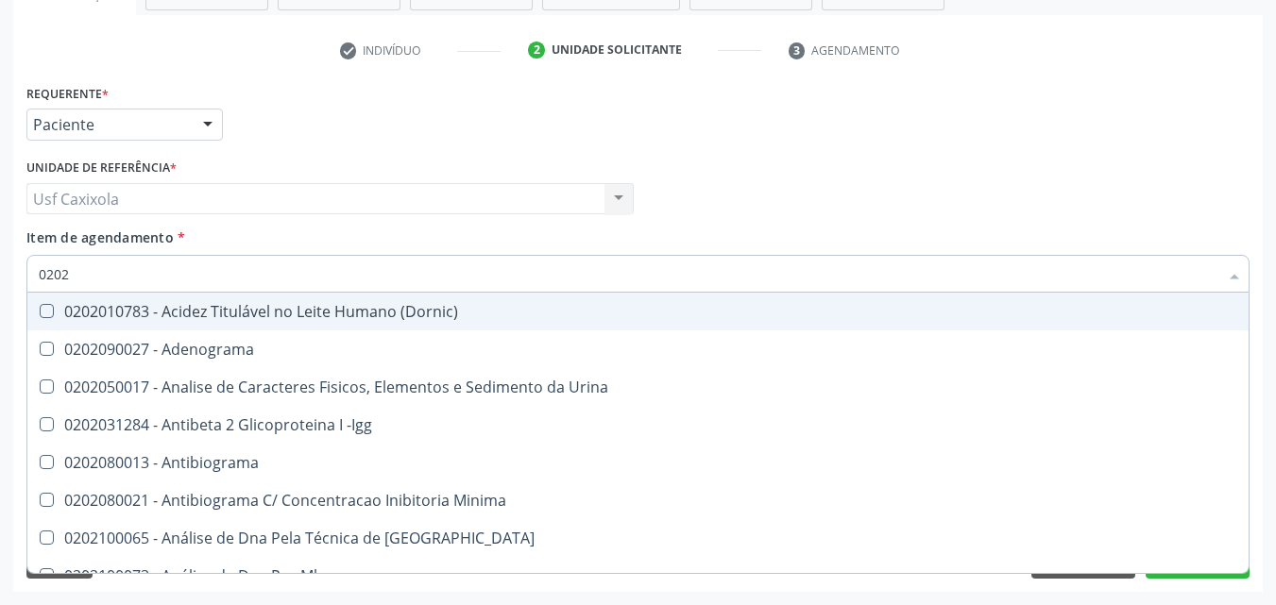
type input "02020"
checkbox Organicos "true"
checkbox Urico "false"
checkbox Calcio "true"
checkbox Creatinina "false"
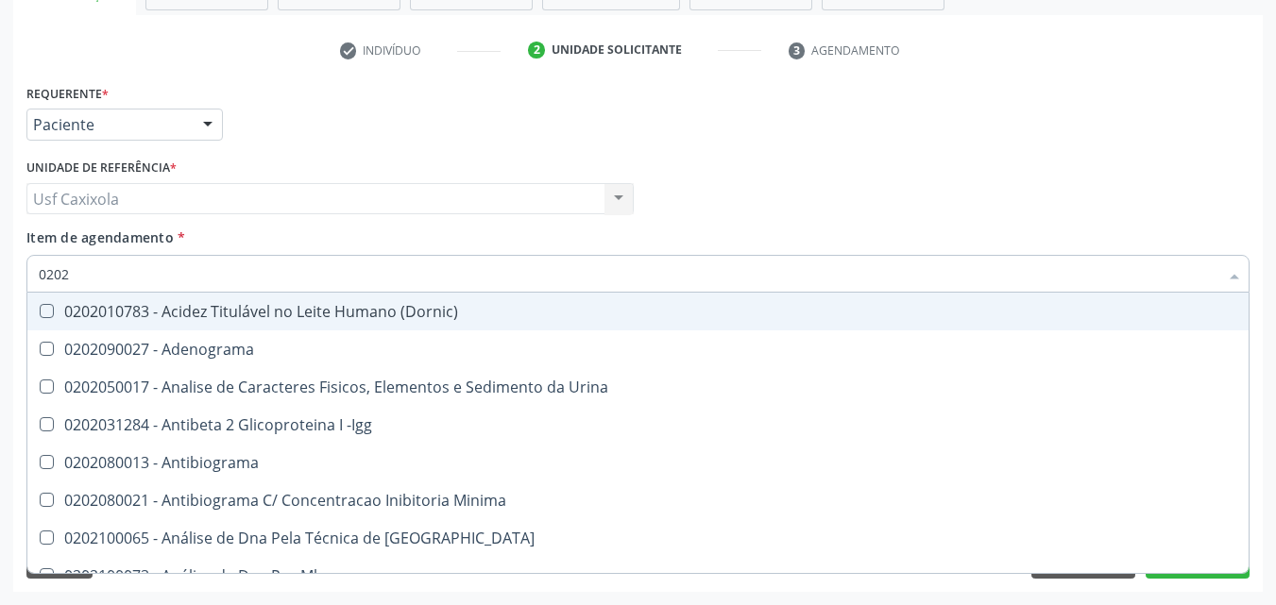
checkbox Xi "true"
checkbox Glicose "false"
type input "020201"
checkbox Osmolar "true"
checkbox Gestante "true"
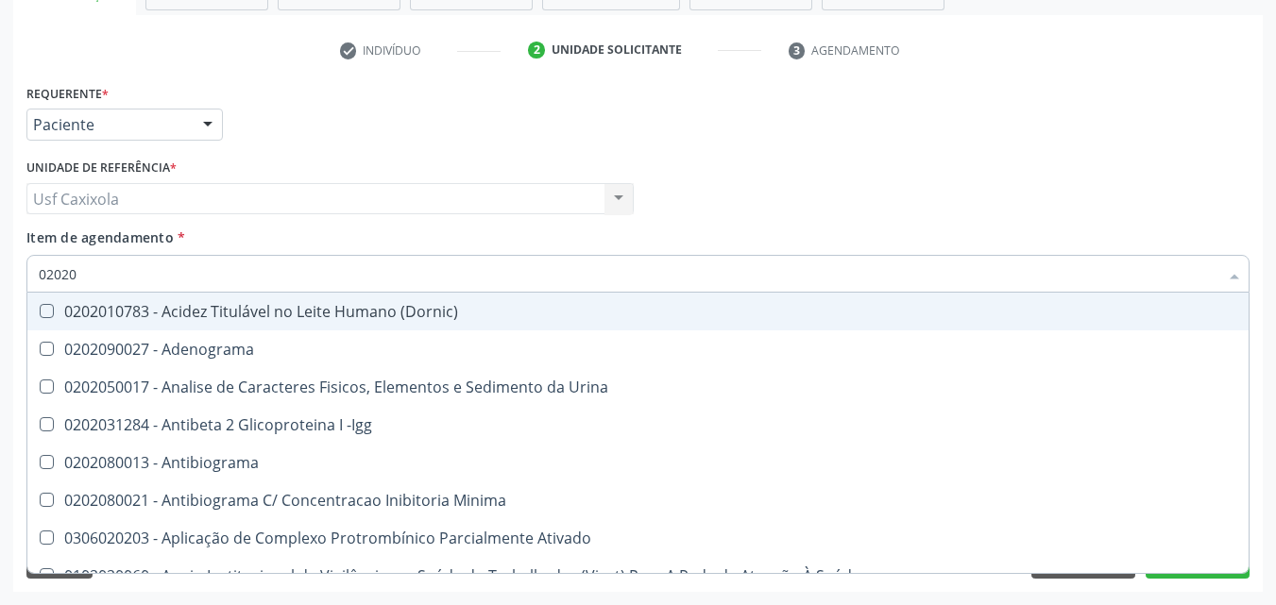
checkbox T3 "true"
checkbox Urico "false"
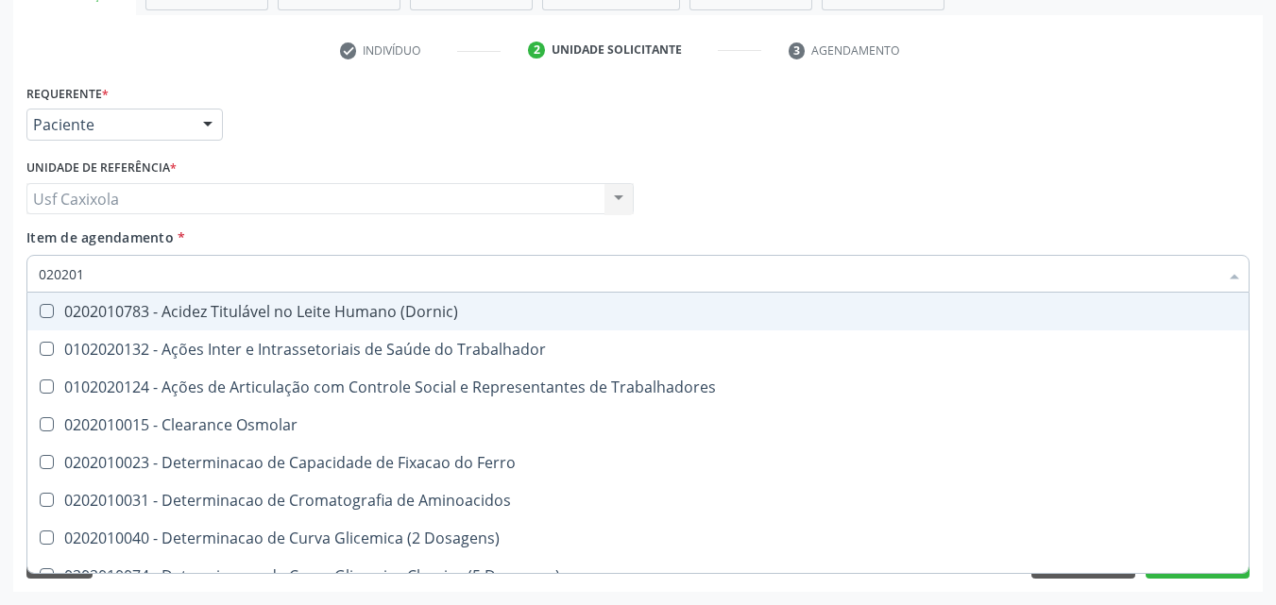
type input "0202010"
checkbox Ativada\) "true"
checkbox Urico "false"
checkbox Ionizavel "true"
checkbox Creatinina "false"
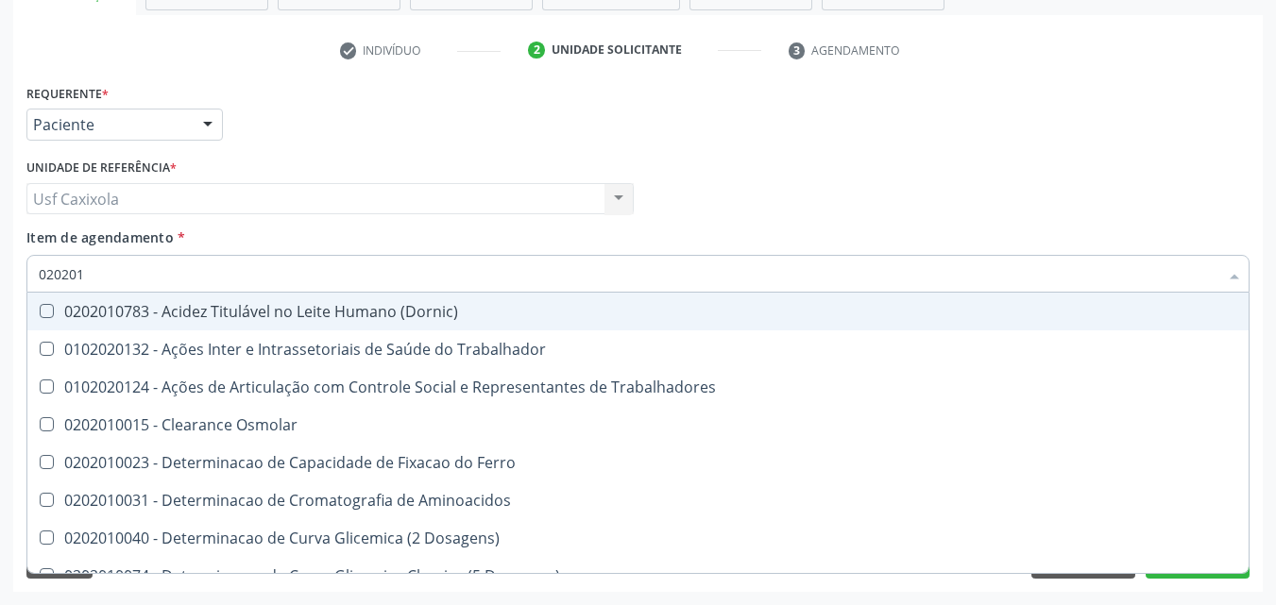
checkbox II "true"
checkbox Glicose "false"
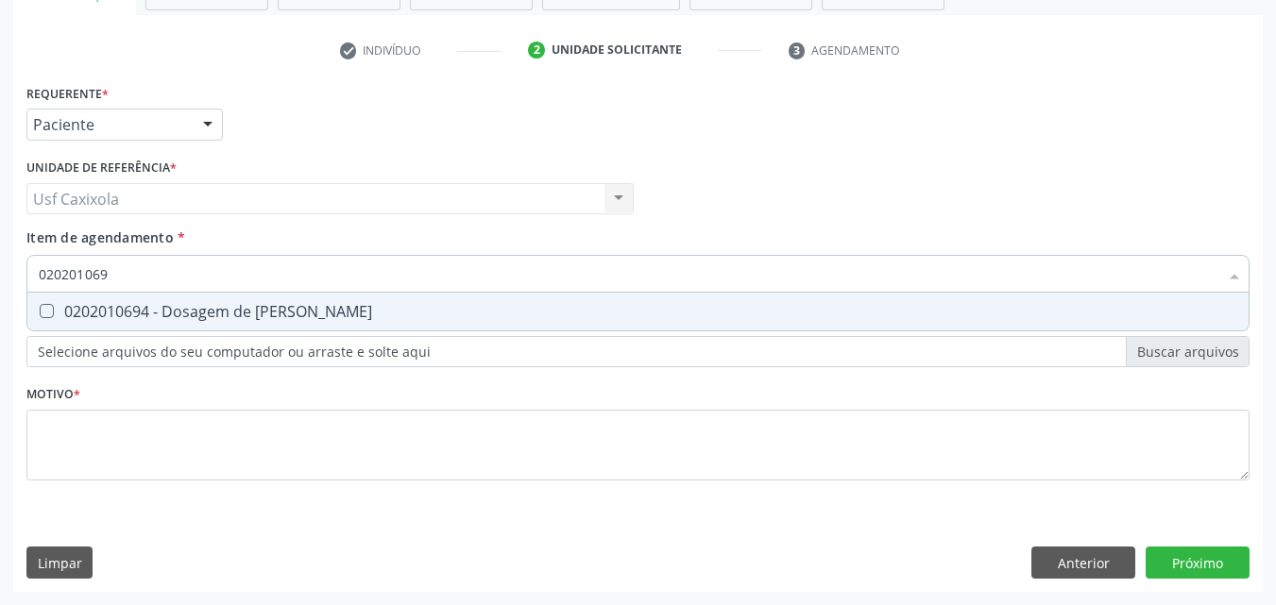
type input "0202010694"
click at [63, 309] on div "0202010694 - Dosagem de [PERSON_NAME]" at bounding box center [638, 311] width 1198 height 15
checkbox Ureia "true"
drag, startPoint x: 113, startPoint y: 273, endPoint x: 33, endPoint y: 278, distance: 80.4
click at [33, 278] on div "0202010694" at bounding box center [637, 274] width 1223 height 38
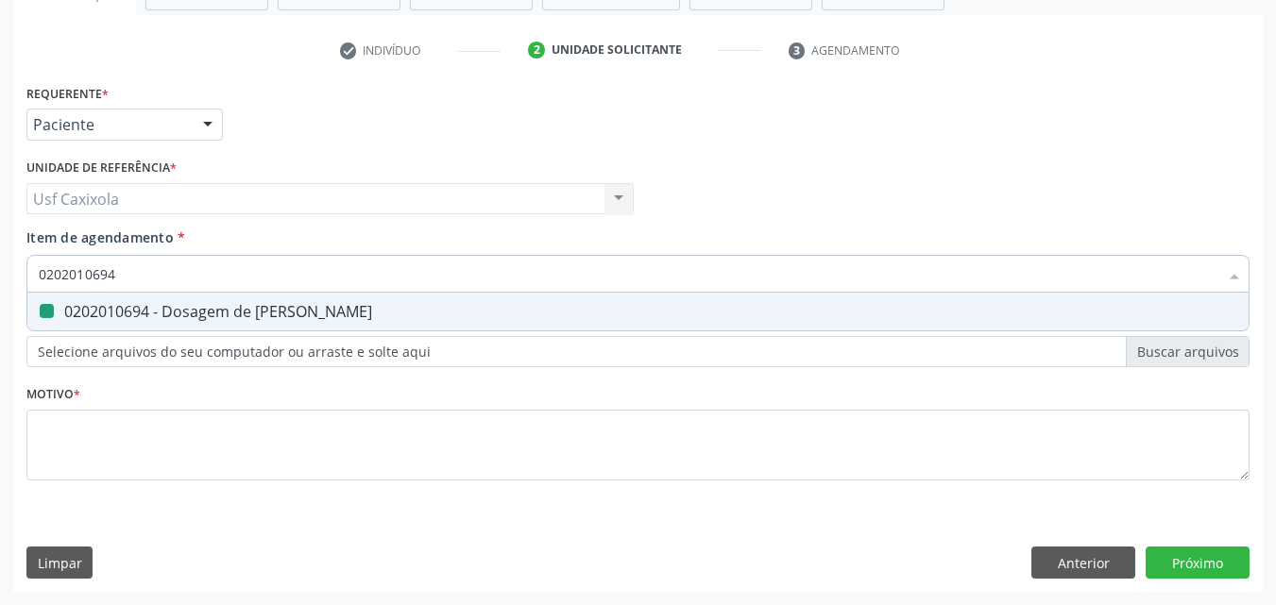
type input "c"
checkbox Ureia "false"
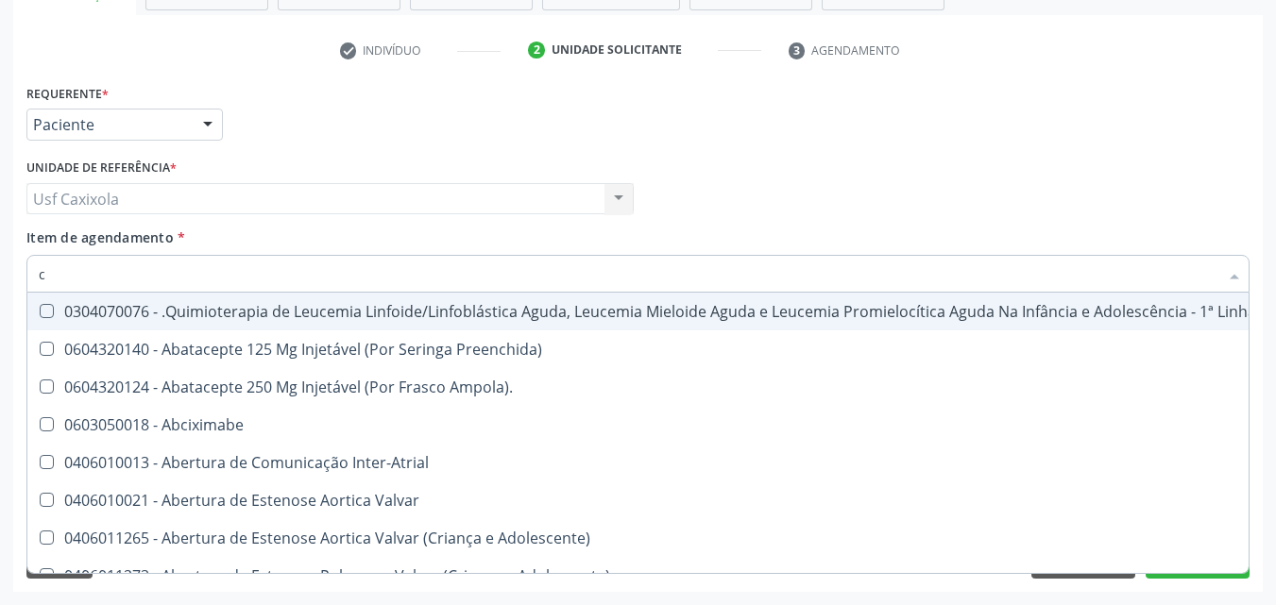
type input "co"
checkbox Único "true"
checkbox Creatinina "true"
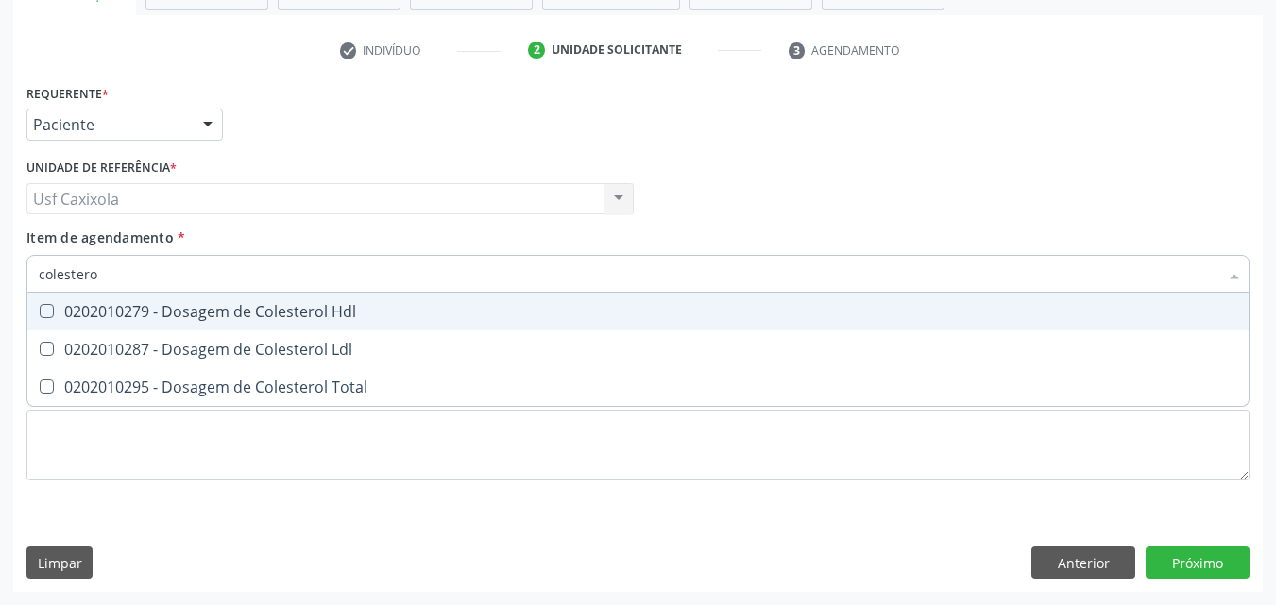
type input "colesterol"
click at [78, 304] on div "0202010279 - Dosagem de Colesterol Hdl" at bounding box center [638, 311] width 1198 height 15
checkbox Hdl "true"
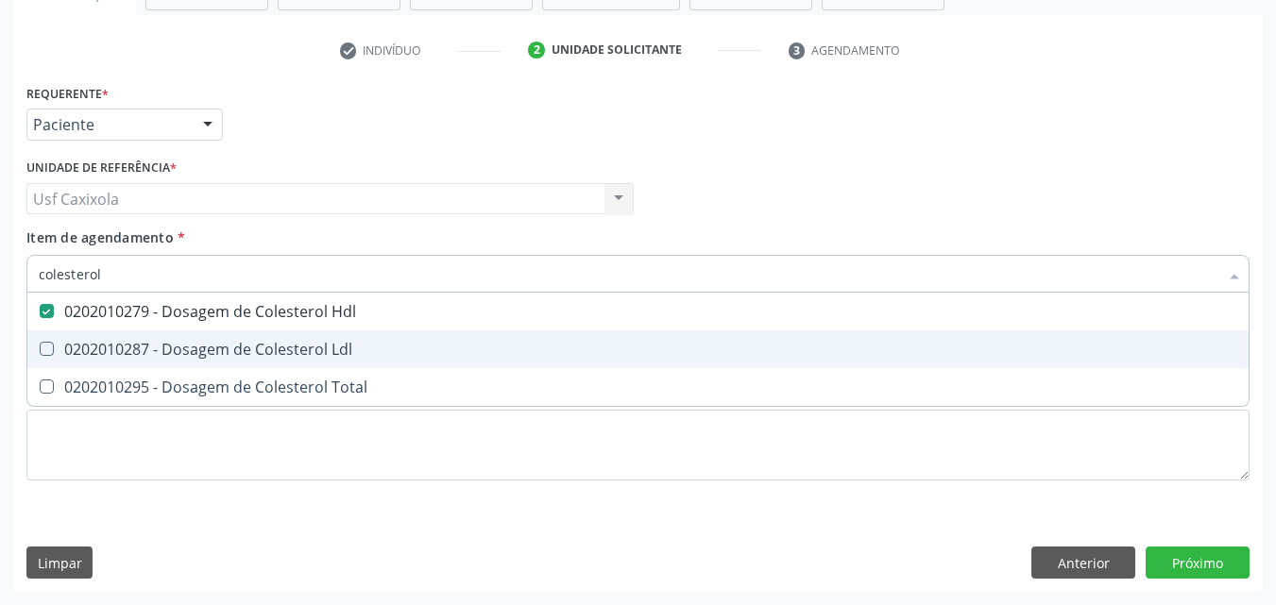
drag, startPoint x: 93, startPoint y: 343, endPoint x: 98, endPoint y: 371, distance: 28.9
click at [93, 344] on div "0202010287 - Dosagem de Colesterol Ldl" at bounding box center [638, 349] width 1198 height 15
checkbox Ldl "true"
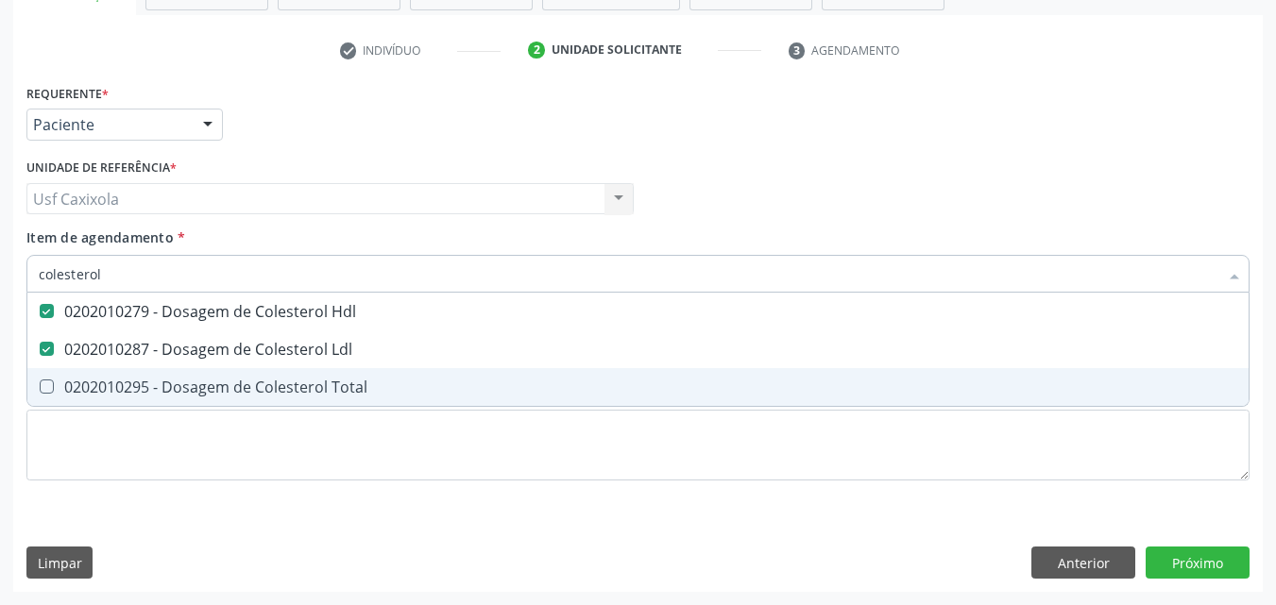
click at [100, 381] on div "0202010295 - Dosagem de Colesterol Total" at bounding box center [638, 387] width 1198 height 15
checkbox Total "true"
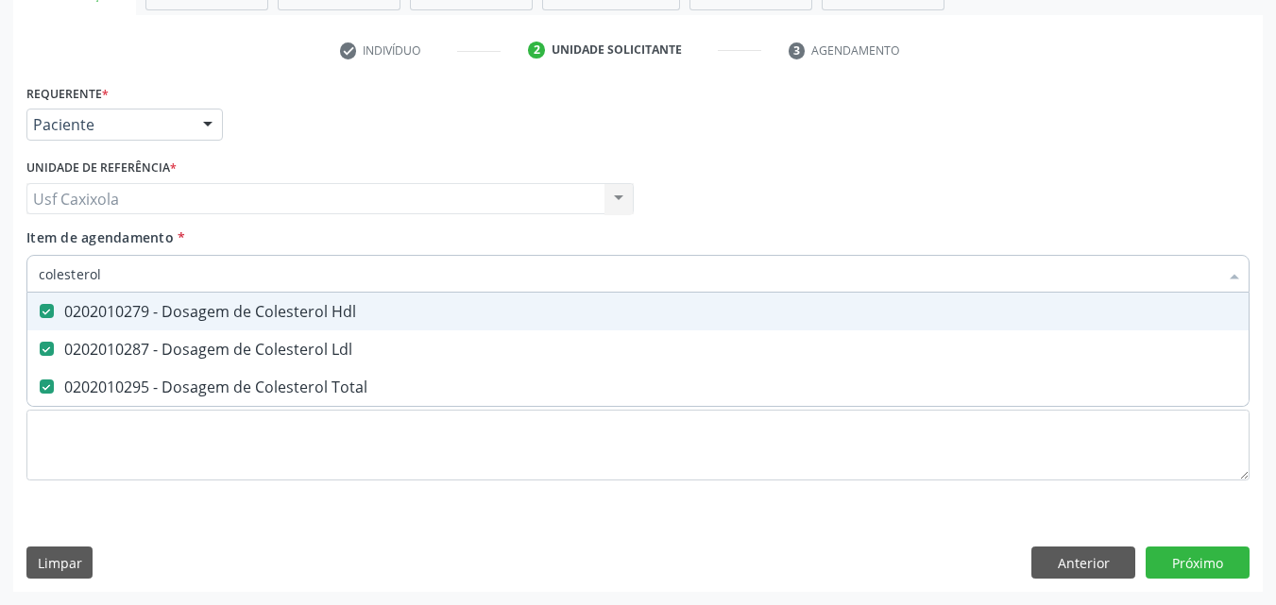
drag, startPoint x: 127, startPoint y: 267, endPoint x: 29, endPoint y: 279, distance: 97.9
click at [29, 279] on div "colesterol" at bounding box center [637, 274] width 1223 height 38
type input "0"
checkbox Hdl "false"
checkbox Ldl "false"
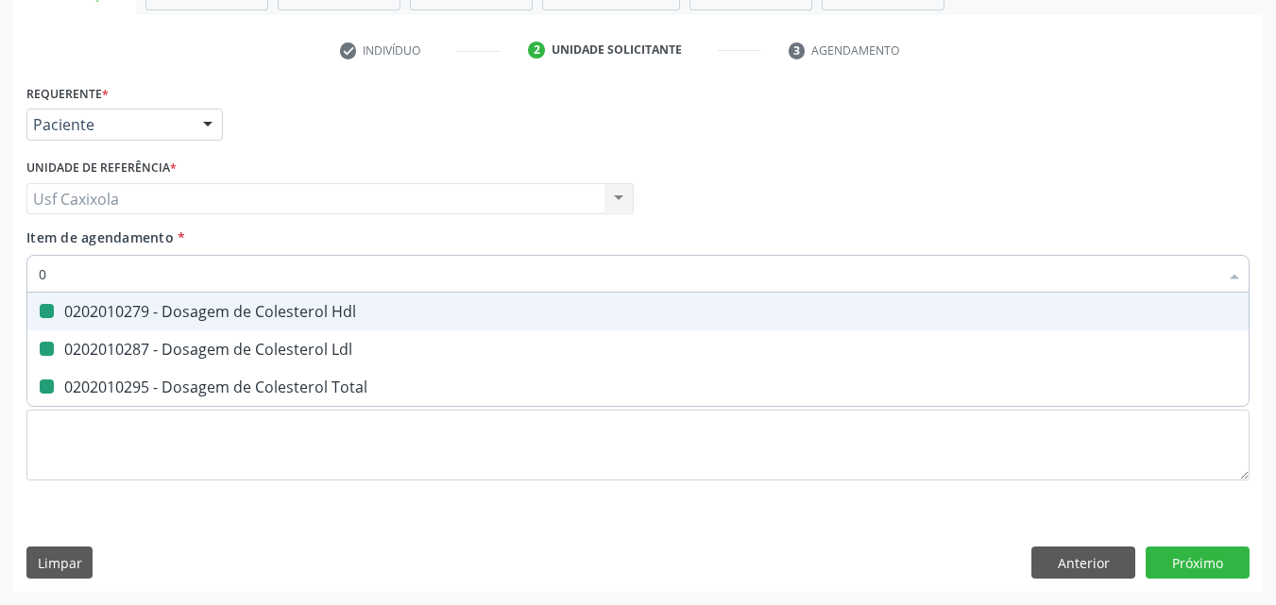
checkbox Total "false"
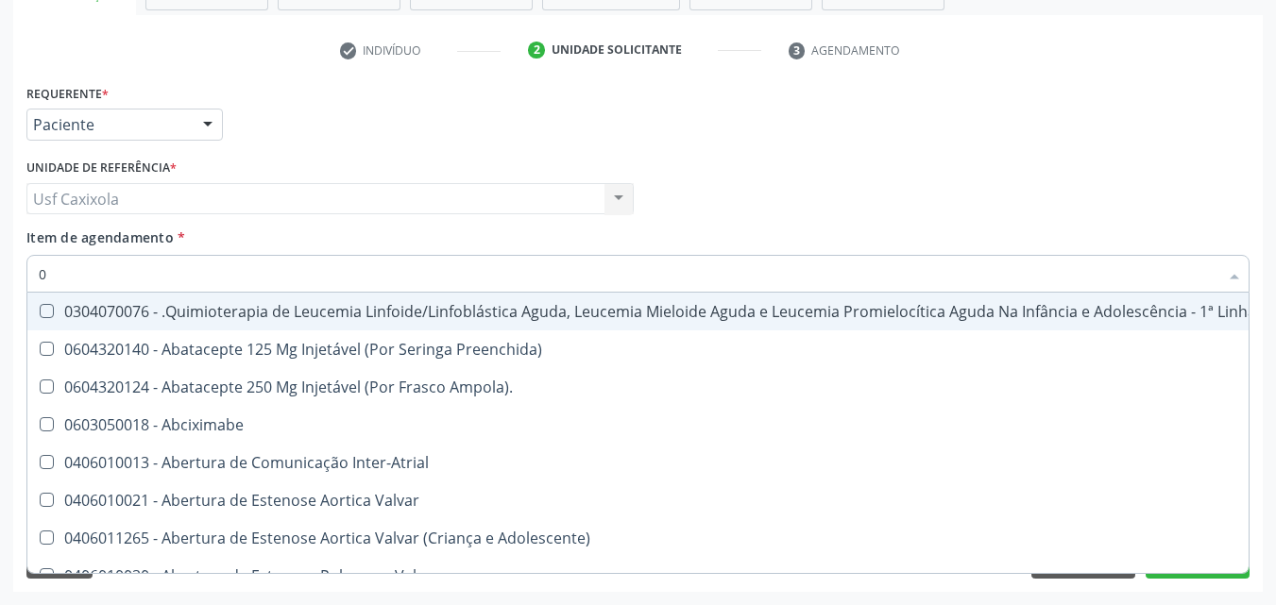
type input "02"
checkbox Hemodialise "true"
checkbox Comprimido\) "true"
checkbox Transferências "true"
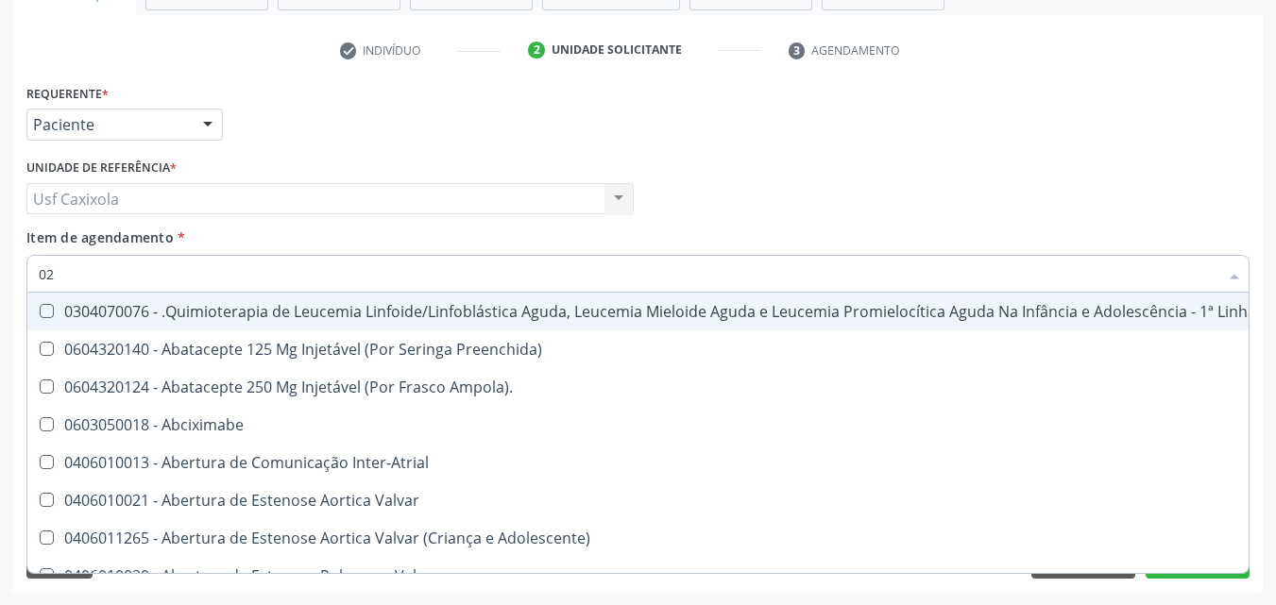
checkbox Meckel "true"
checkbox Bilateral "true"
checkbox Transplante "true"
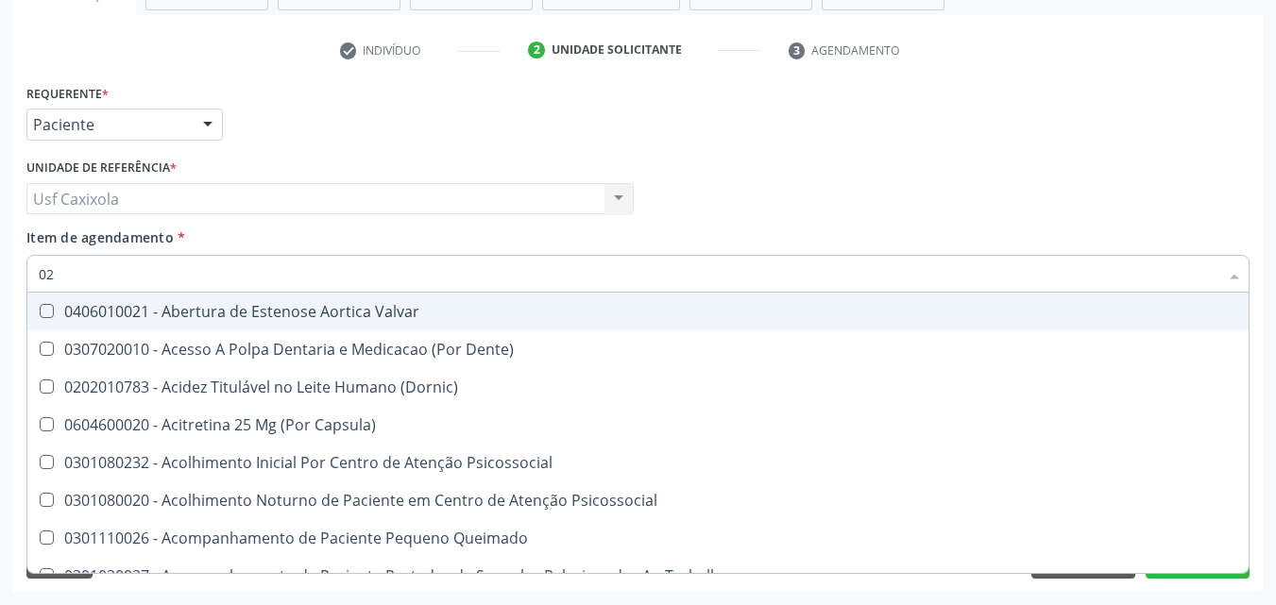
type input "020"
checkbox Intra-Aortico "true"
checkbox Epispádia "true"
checkbox Anos\) "true"
checkbox Congênita "true"
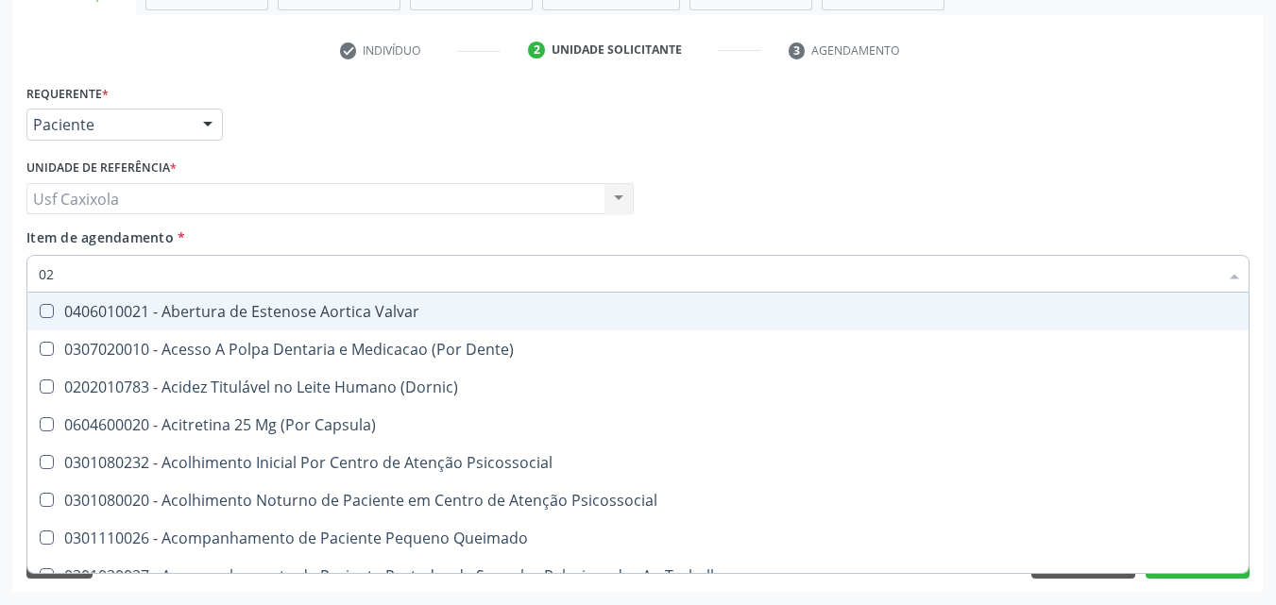
checkbox Complementar\) "true"
checkbox \(Qualitativo\) "true"
checkbox Ii\) "true"
checkbox Urico "false"
checkbox Hdl "false"
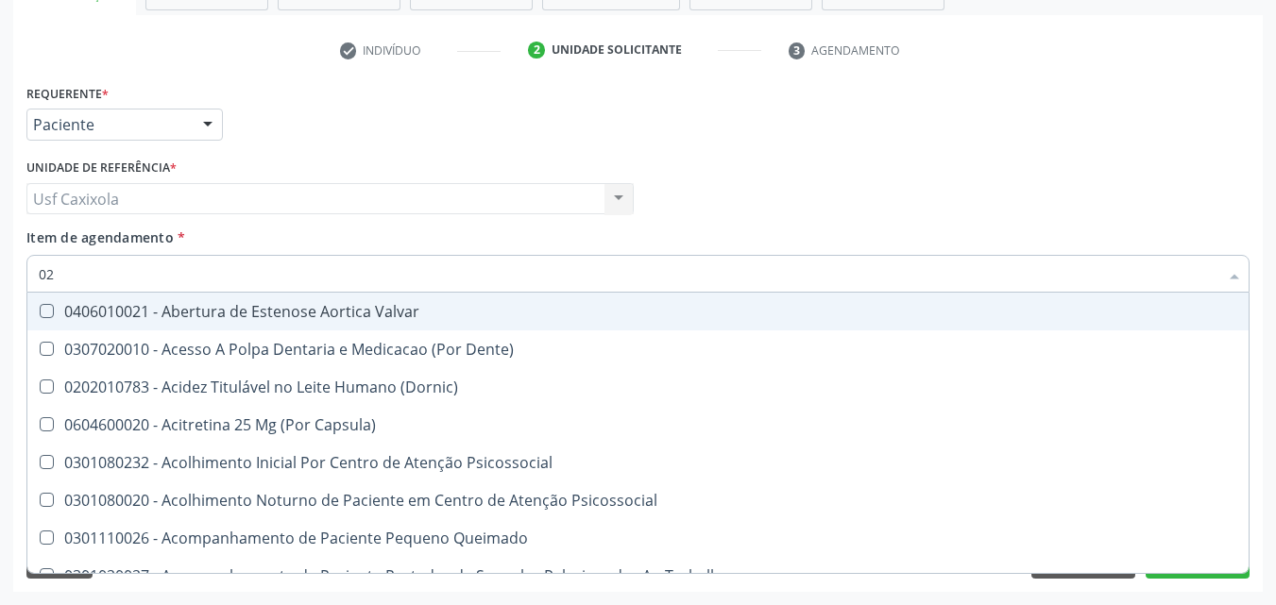
checkbox Ldl "false"
checkbox Total "false"
checkbox Creatinina "false"
checkbox Glicose "false"
checkbox Ureia "false"
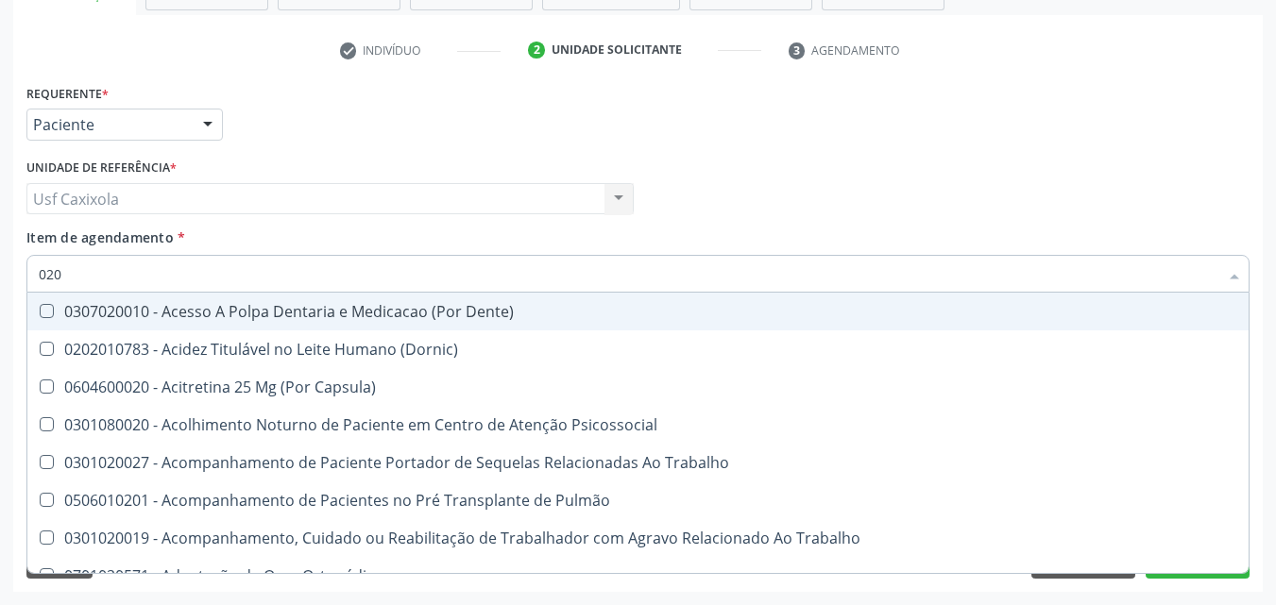
type input "0202"
checkbox População "true"
checkbox Faringe\/Laringe "true"
checkbox Puncao "true"
checkbox Fragmento "true"
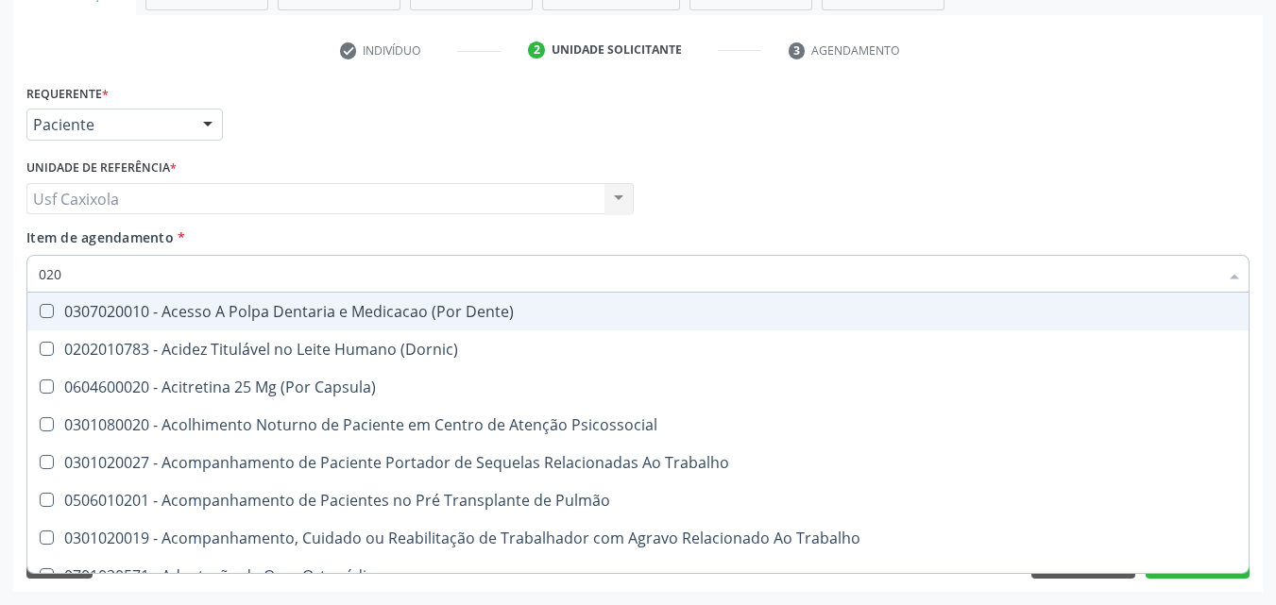
checkbox Ossea "true"
checkbox Laser "true"
checkbox Estimulo "true"
checkbox Urico "false"
checkbox Hdl "false"
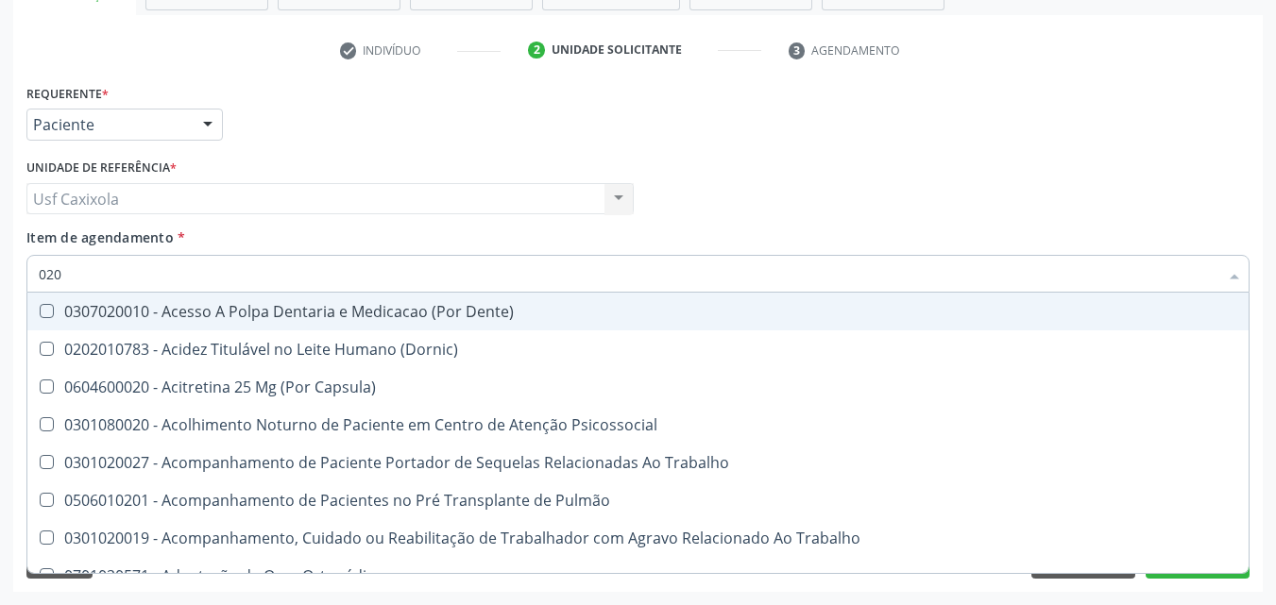
checkbox Ldl "false"
checkbox Total "false"
checkbox Creatinina "false"
checkbox Glicose "false"
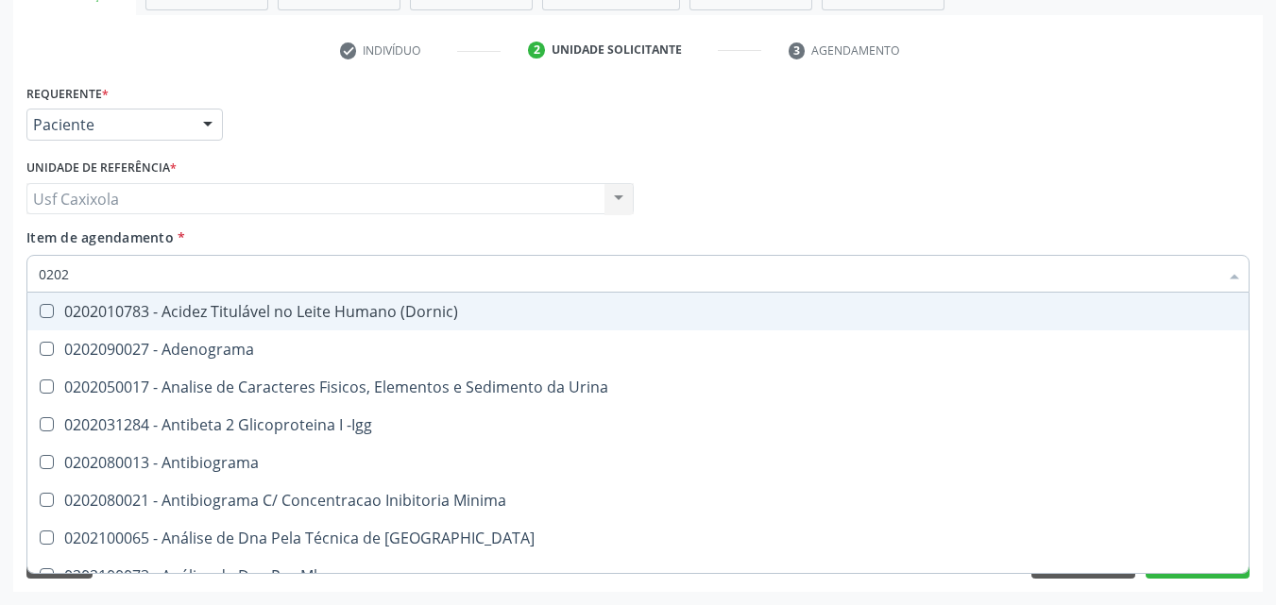
type input "02020"
checkbox Organicos "true"
checkbox Urico "false"
checkbox \(Psa\) "true"
checkbox III "true"
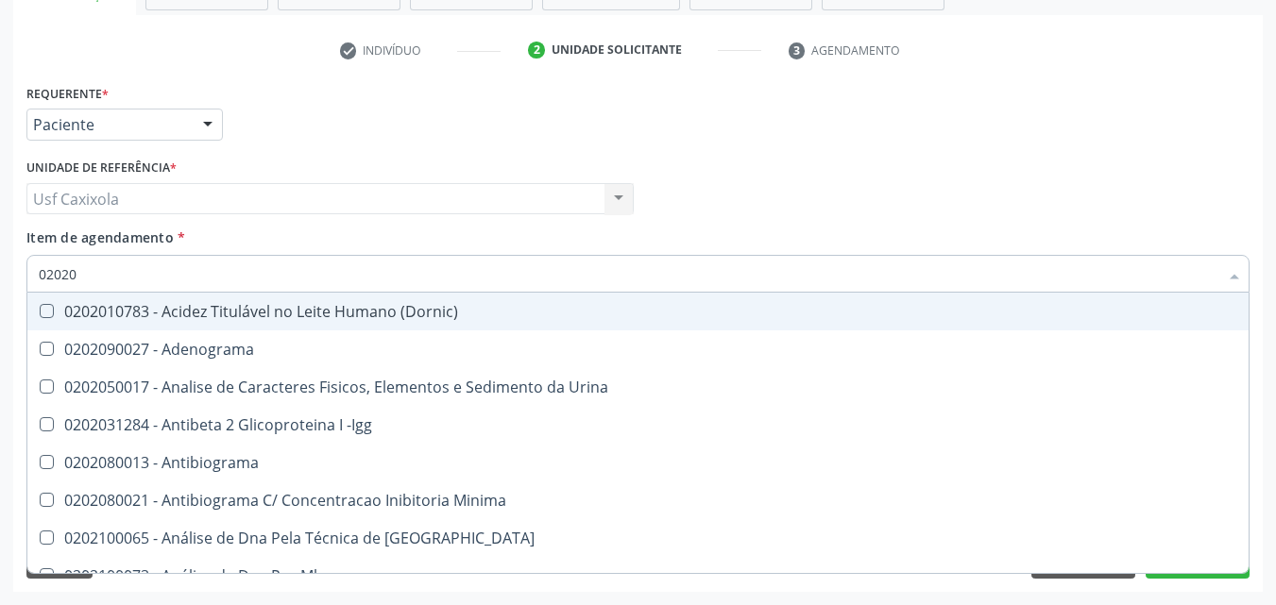
checkbox Barbituratos "true"
checkbox Calcio "true"
checkbox Hdl "false"
checkbox Ldl "false"
checkbox Total "false"
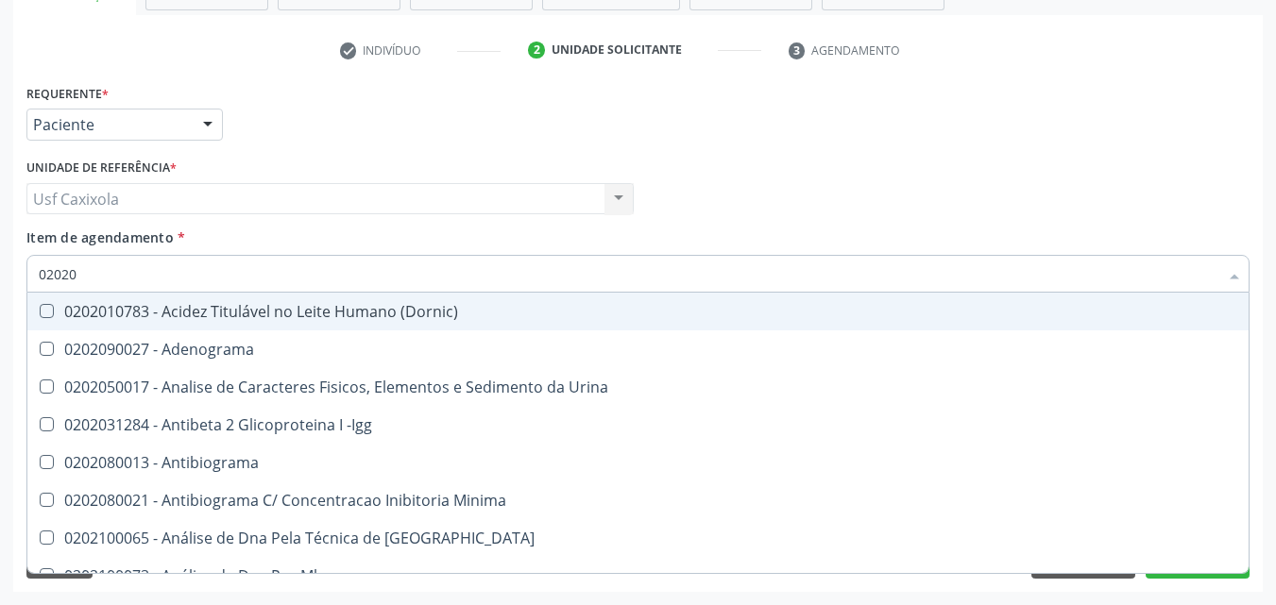
checkbox Creatinina "false"
checkbox Xi "true"
checkbox Glicose "false"
checkbox Derrames "true"
checkbox Ureia "false"
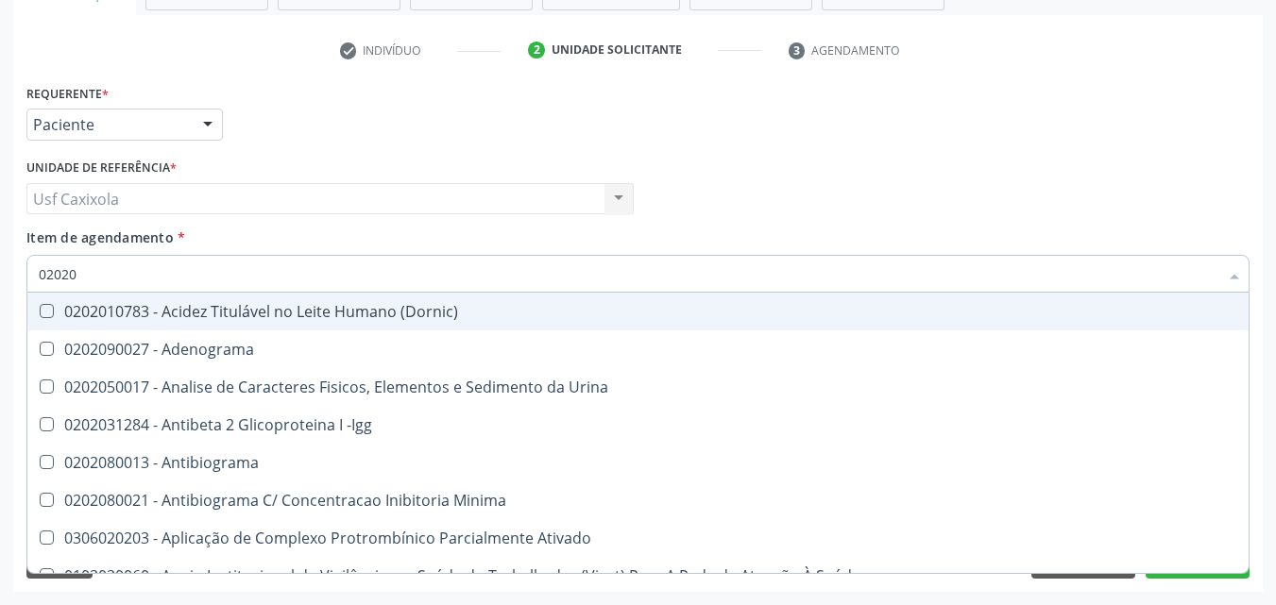
type input "020201"
checkbox Osmolar "true"
checkbox \(Pos-Pasteurização\) "true"
checkbox Molecular "true"
checkbox Parceria\) "true"
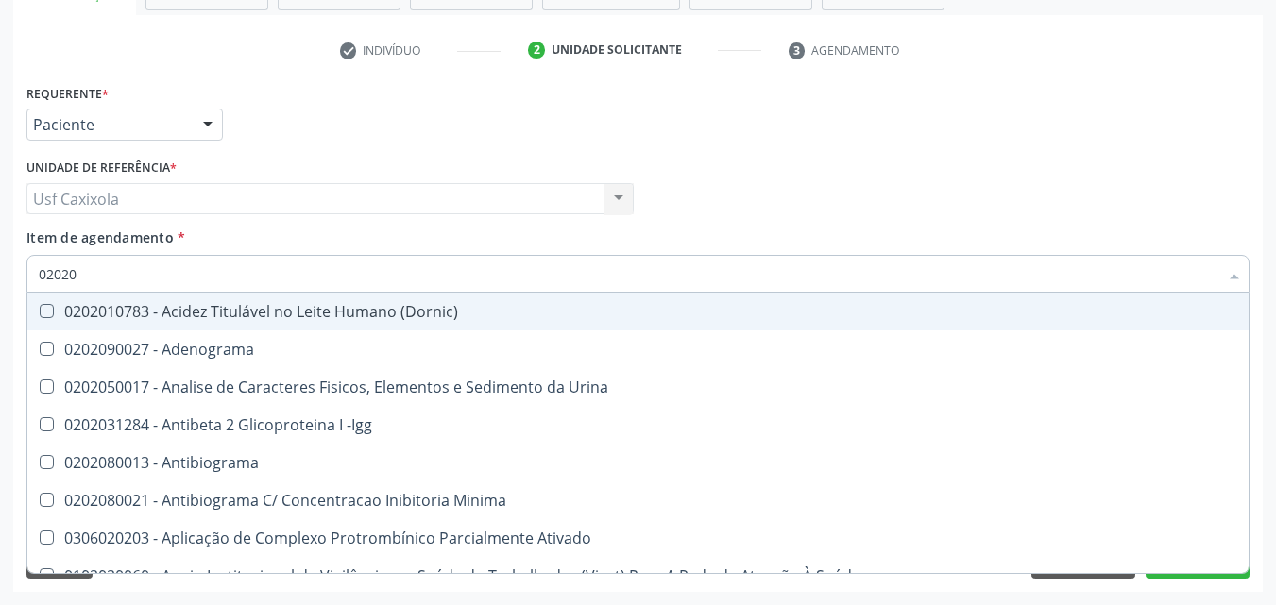
checkbox Gestante "true"
checkbox T3 "true"
checkbox Ascorbico "true"
checkbox Urico "false"
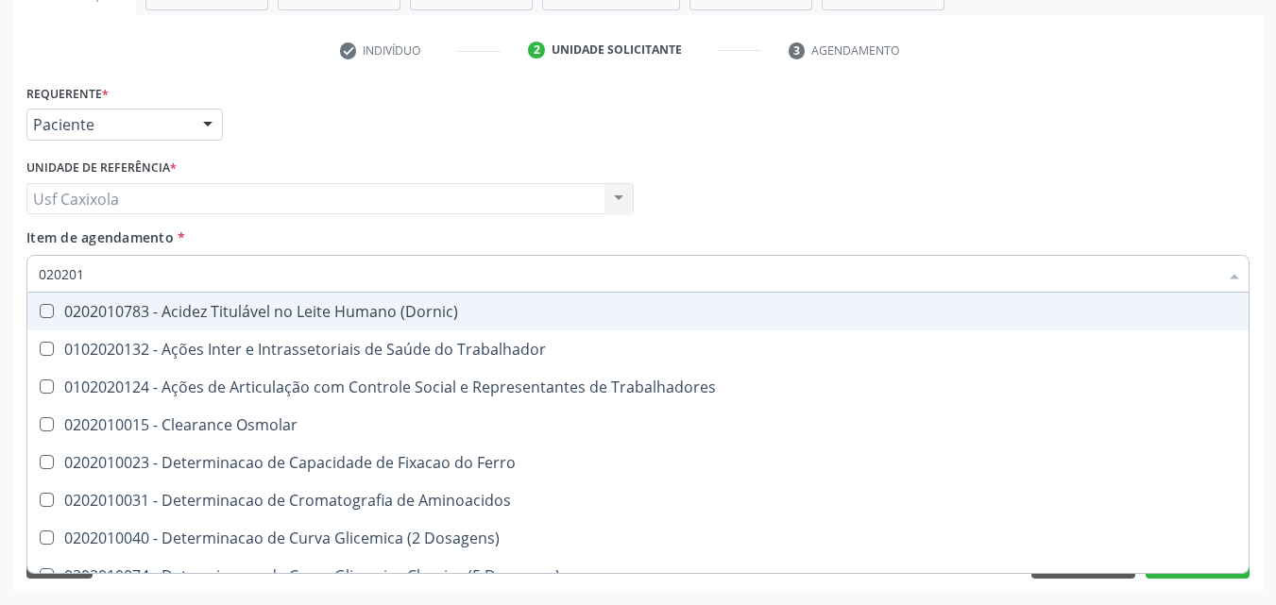
type input "0202010"
checkbox Ativada\) "true"
checkbox Urico "false"
checkbox Circulante "true"
checkbox III "true"
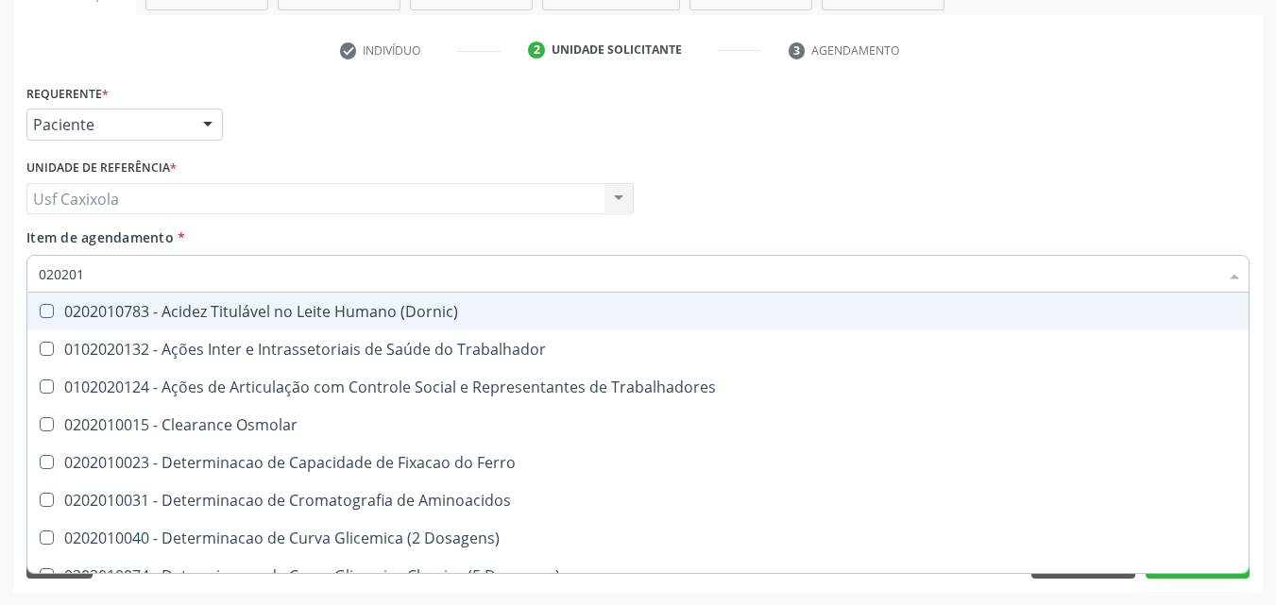
checkbox Fracoes "true"
checkbox Ionizavel "true"
checkbox Hdl "false"
checkbox Ldl "false"
checkbox Total "false"
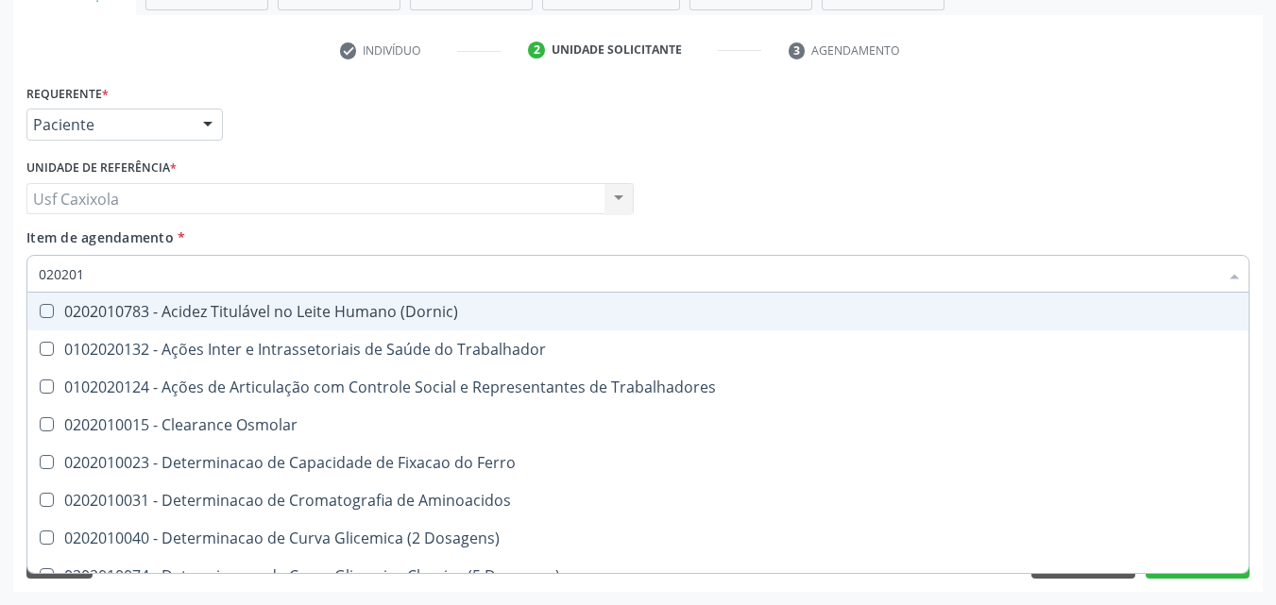
checkbox Creatinina "false"
checkbox II "true"
checkbox Glicose "false"
checkbox Piruvato "true"
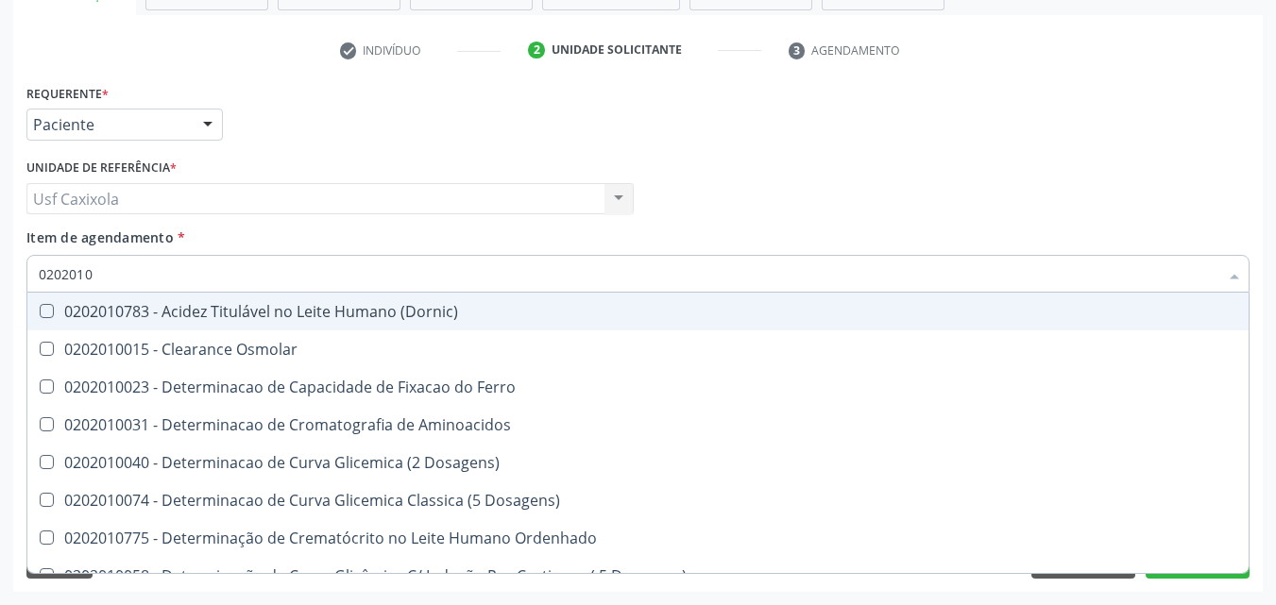
type input "02020106"
checkbox Osmolaridade "true"
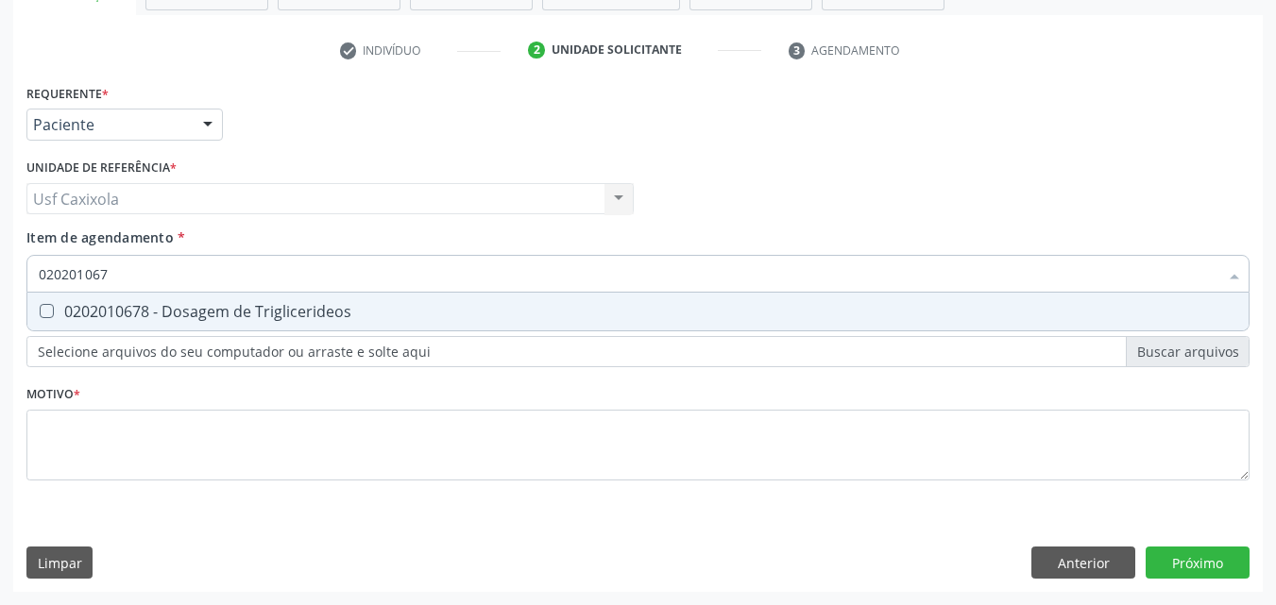
type input "0202010678"
click at [116, 306] on div "0202010678 - Dosagem de Triglicerideos" at bounding box center [638, 311] width 1198 height 15
checkbox Triglicerideos "true"
drag, startPoint x: 141, startPoint y: 281, endPoint x: 25, endPoint y: 285, distance: 115.3
click at [25, 285] on div "Item de agendamento * 0202010678 Desfazer seleção 0202010678 - Dosagem de Trigl…" at bounding box center [638, 264] width 1232 height 73
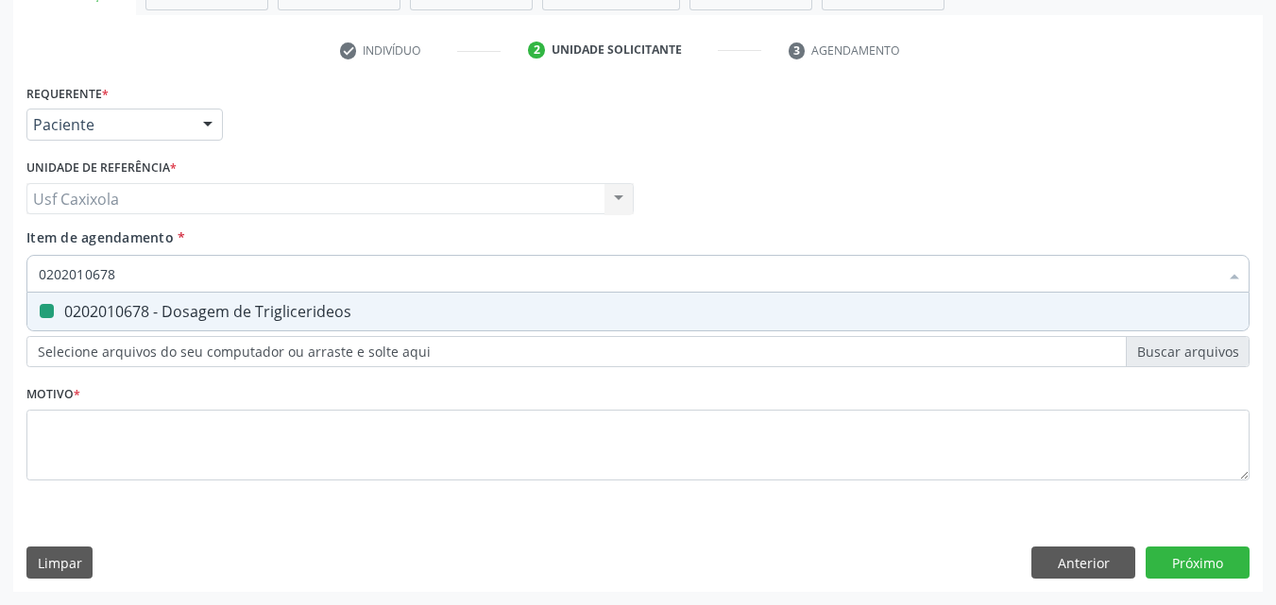
type input "0"
checkbox Triglicerideos "false"
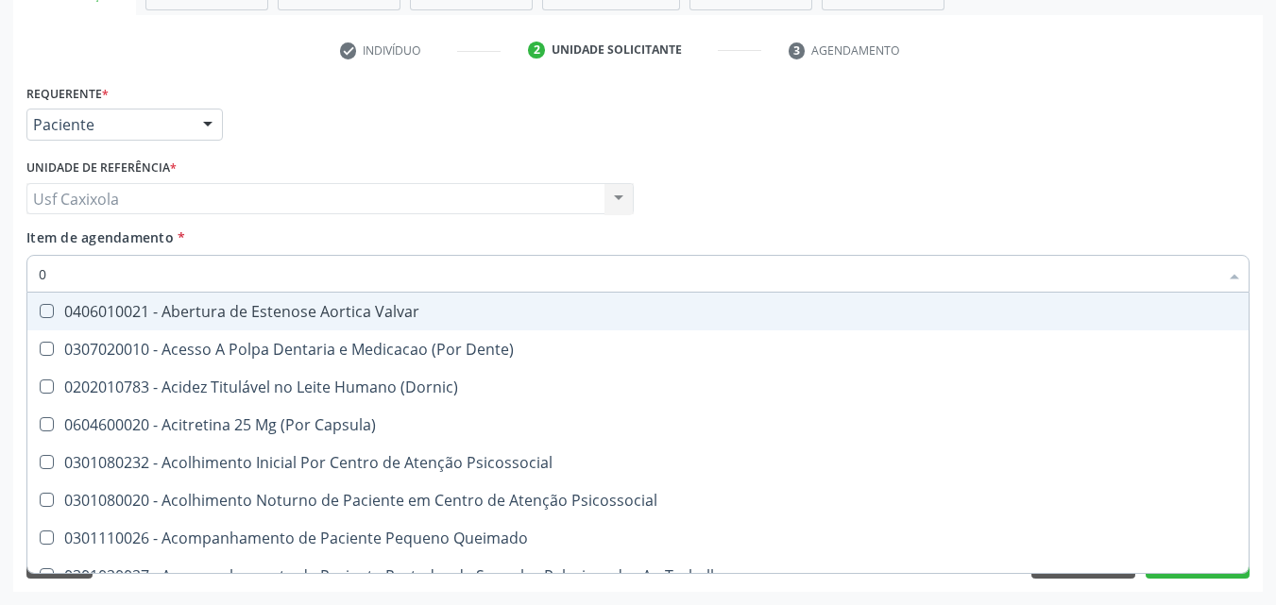
type input "02"
checkbox Urico "true"
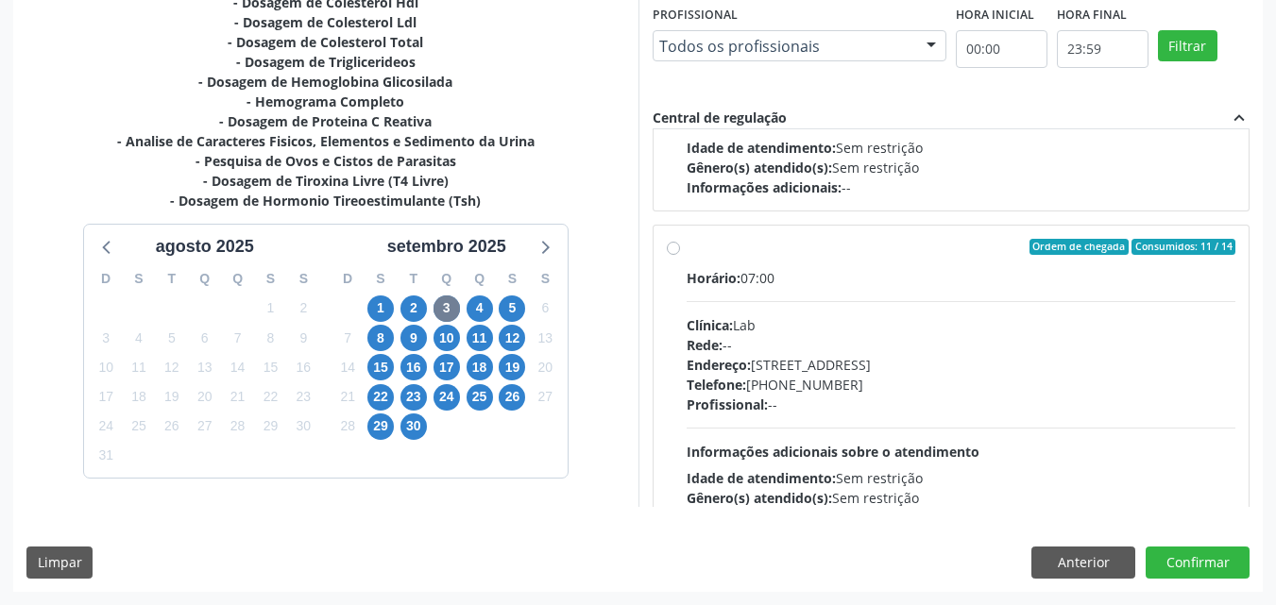
scroll to position [944, 0]
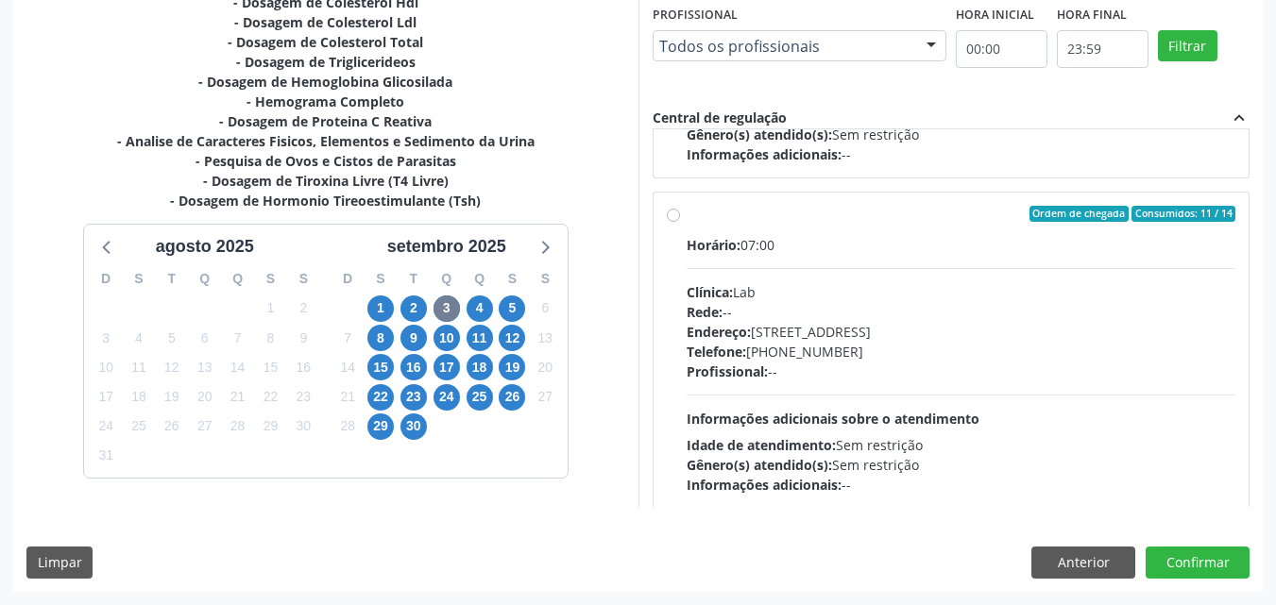
click at [695, 226] on label "Ordem de chegada Consumidos: 11 / 14 Horário: 07:00 Clínica: Lab Rede: -- Ender…" at bounding box center [962, 351] width 550 height 290
click at [680, 223] on input "Ordem de chegada Consumidos: 11 / 14 Horário: 07:00 Clínica: Lab Rede: -- Ender…" at bounding box center [673, 214] width 13 height 17
radio input "true"
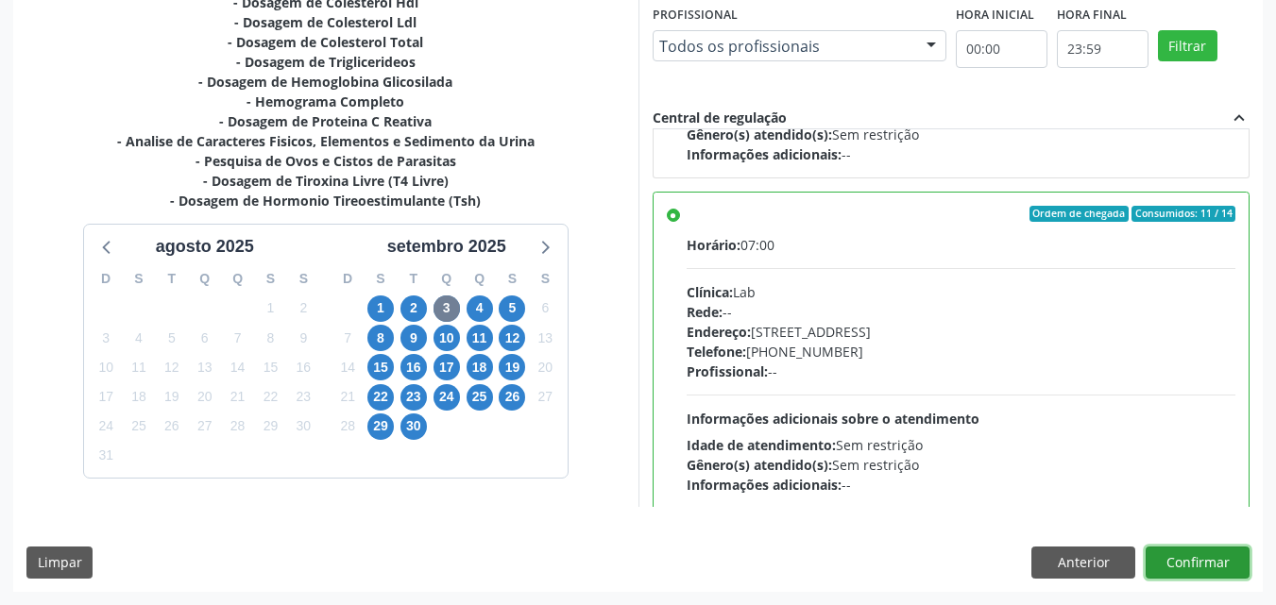
click at [1208, 576] on button "Confirmar" at bounding box center [1198, 563] width 104 height 32
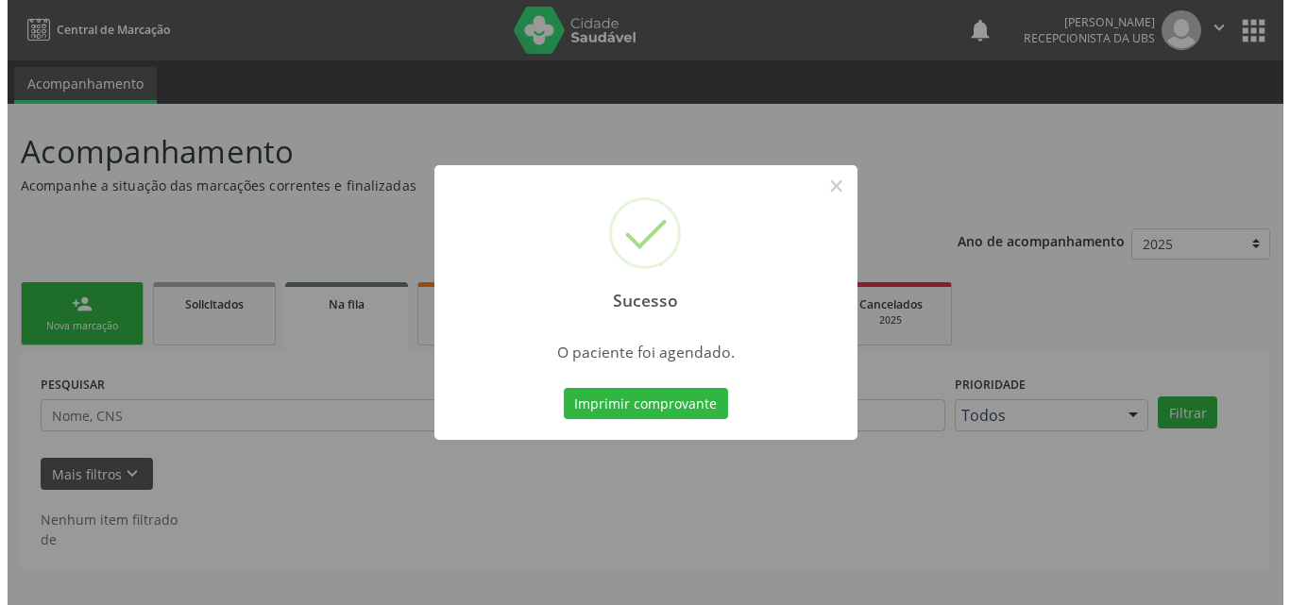
scroll to position [0, 0]
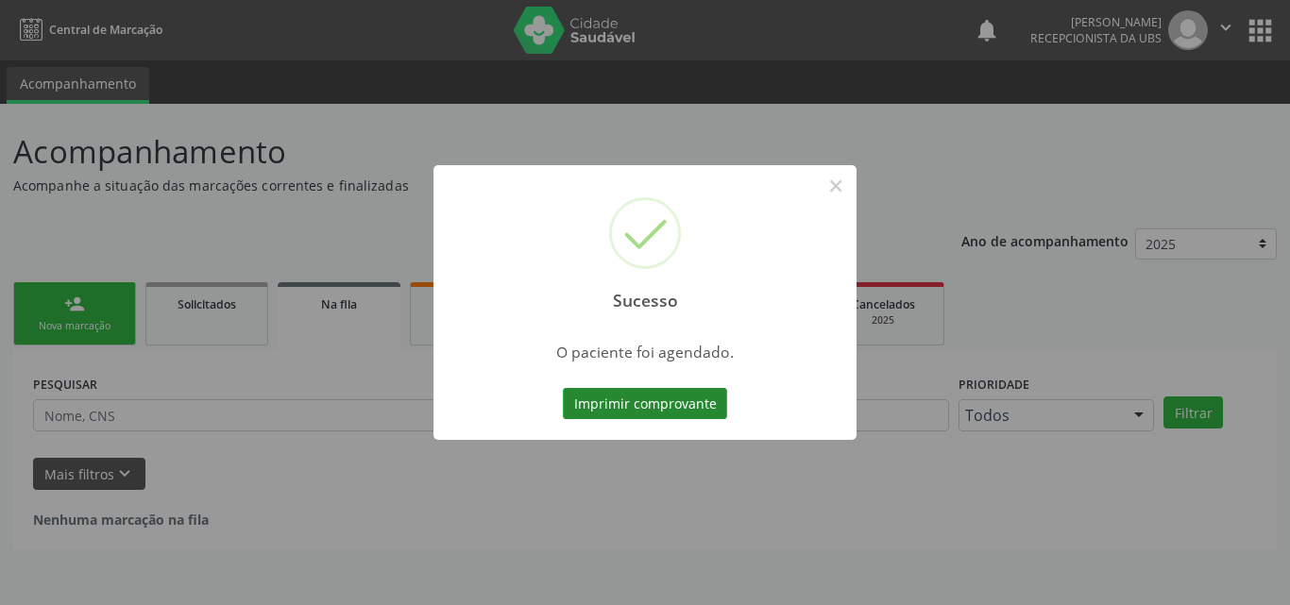
click at [692, 408] on button "Imprimir comprovante" at bounding box center [645, 404] width 164 height 32
